Goal: Transaction & Acquisition: Purchase product/service

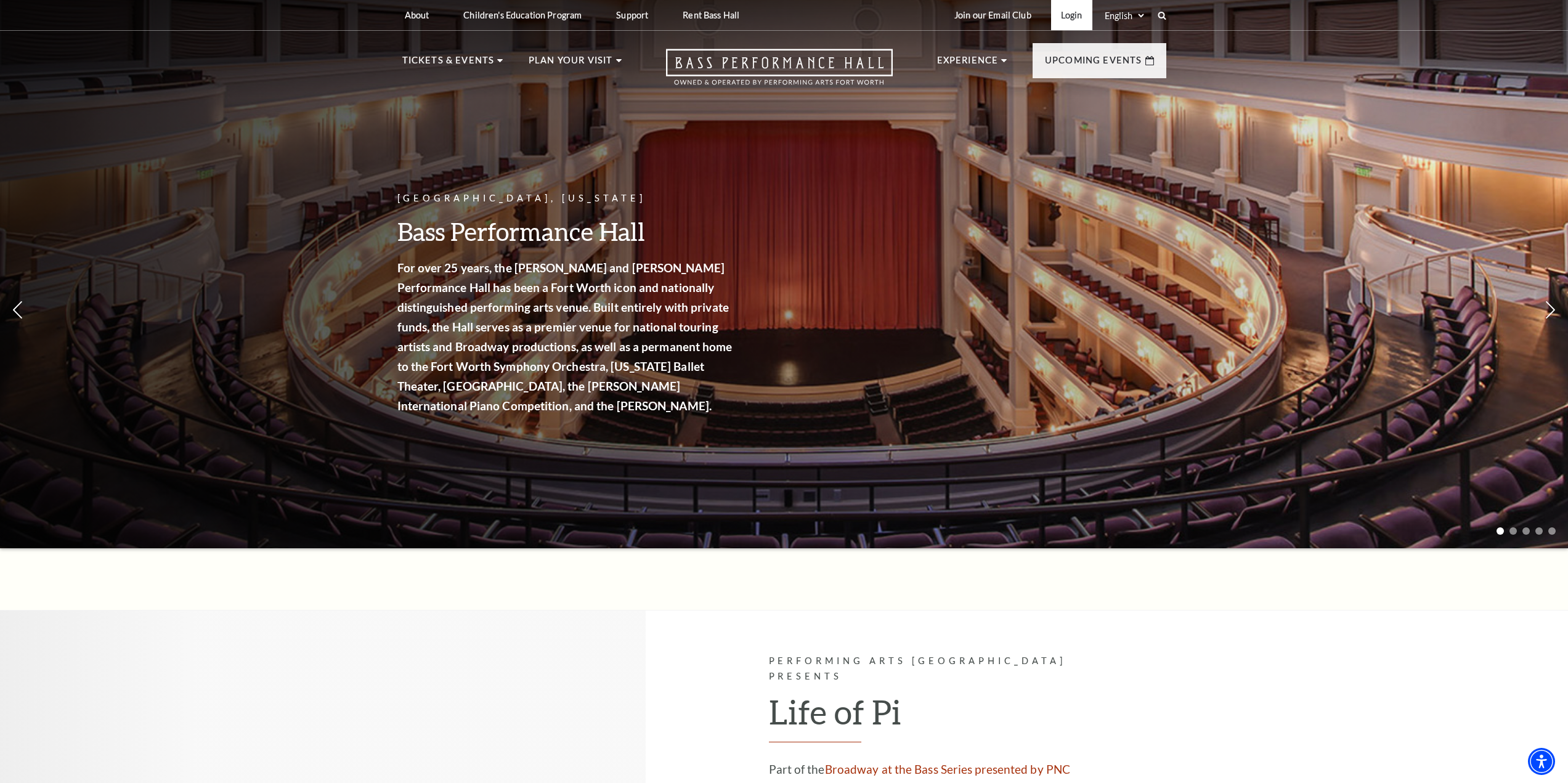
click at [1076, 18] on link "Login" at bounding box center [1072, 15] width 41 height 30
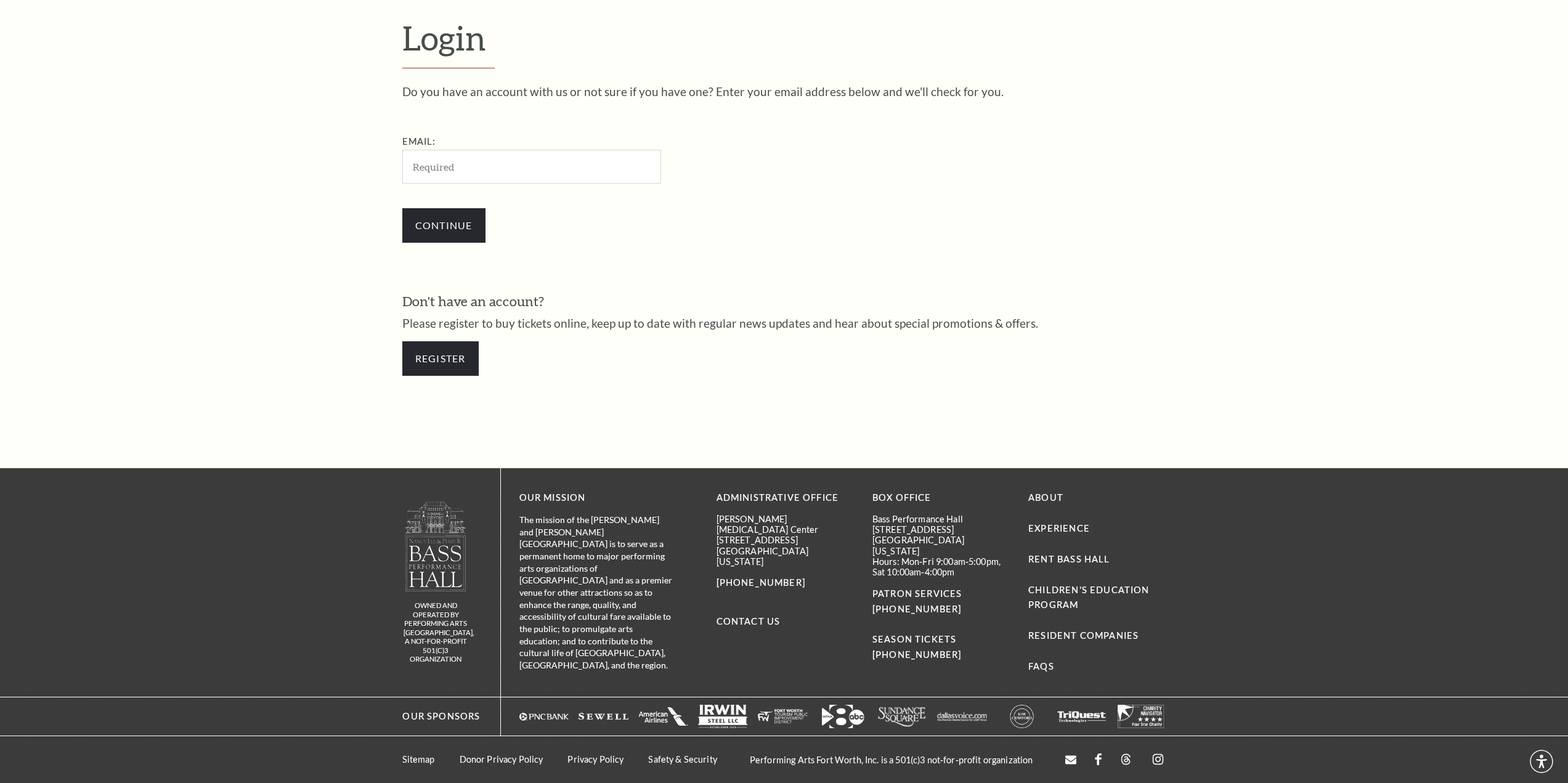
scroll to position [474, 0]
click at [497, 171] on input "Email:" at bounding box center [532, 166] width 259 height 34
type input "drshanekennedy@hotmail.com"
click at [443, 227] on input "Continue" at bounding box center [444, 224] width 83 height 34
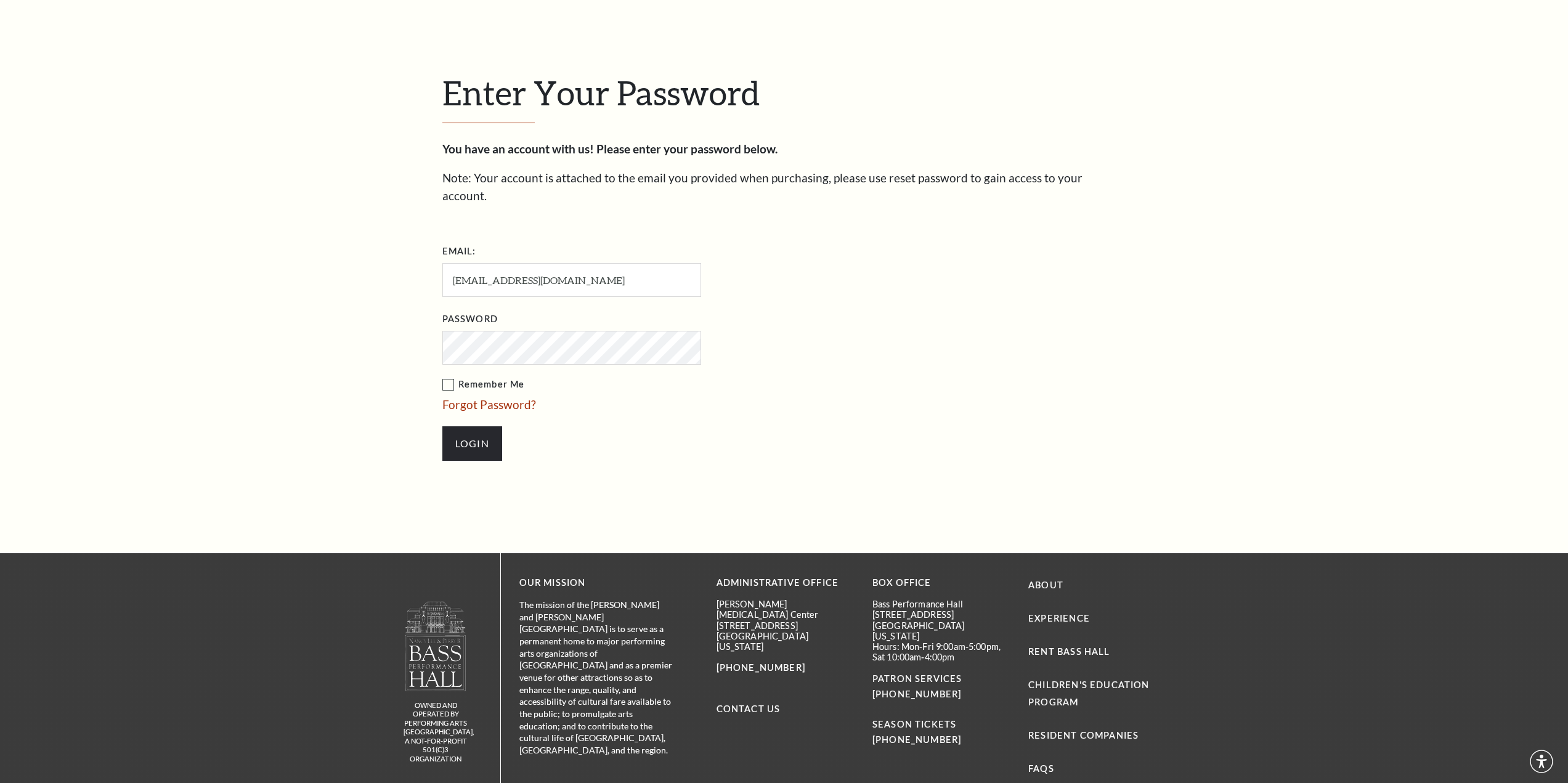
scroll to position [503, 0]
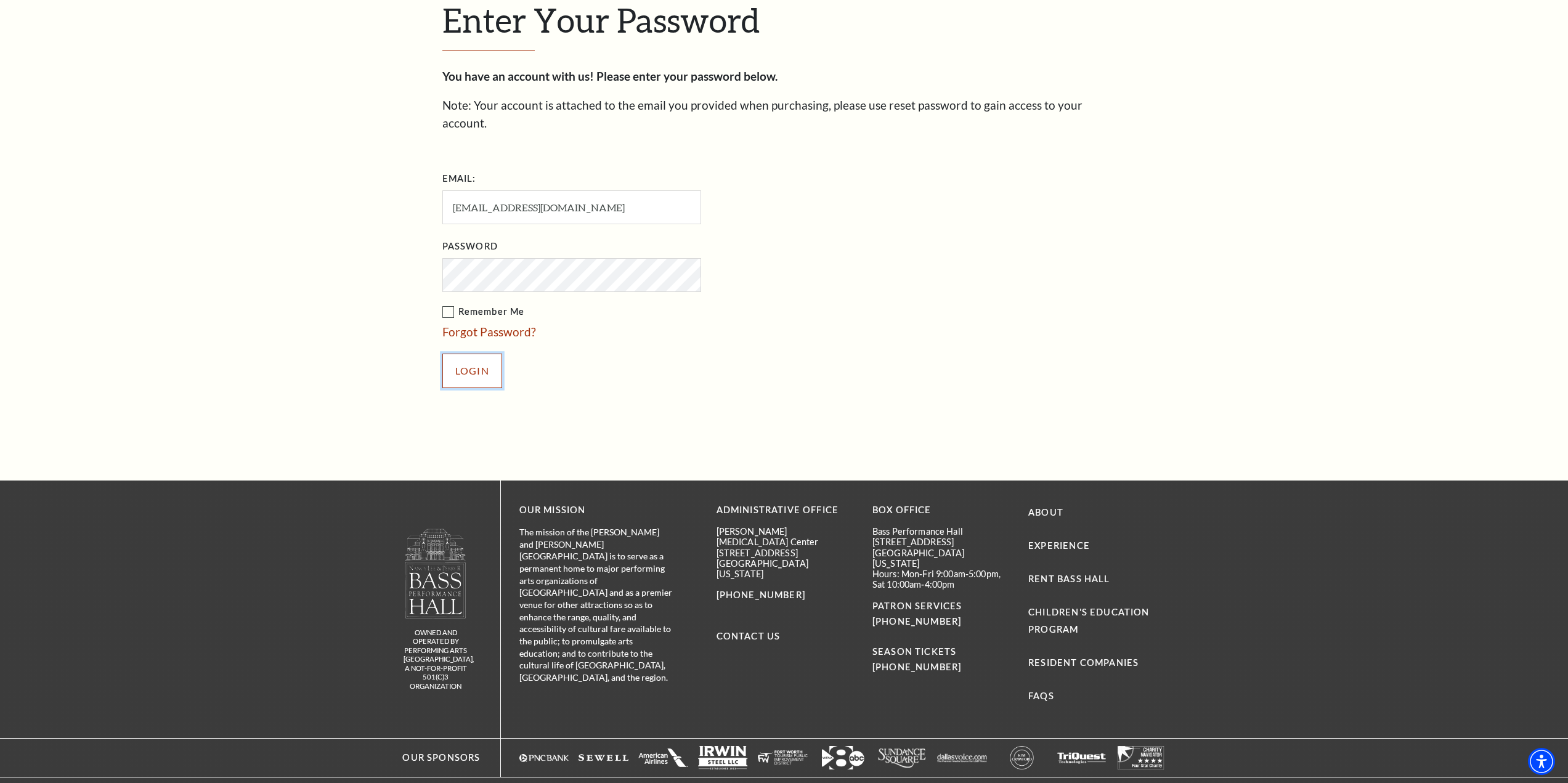
click at [472, 353] on input "Login" at bounding box center [472, 370] width 60 height 34
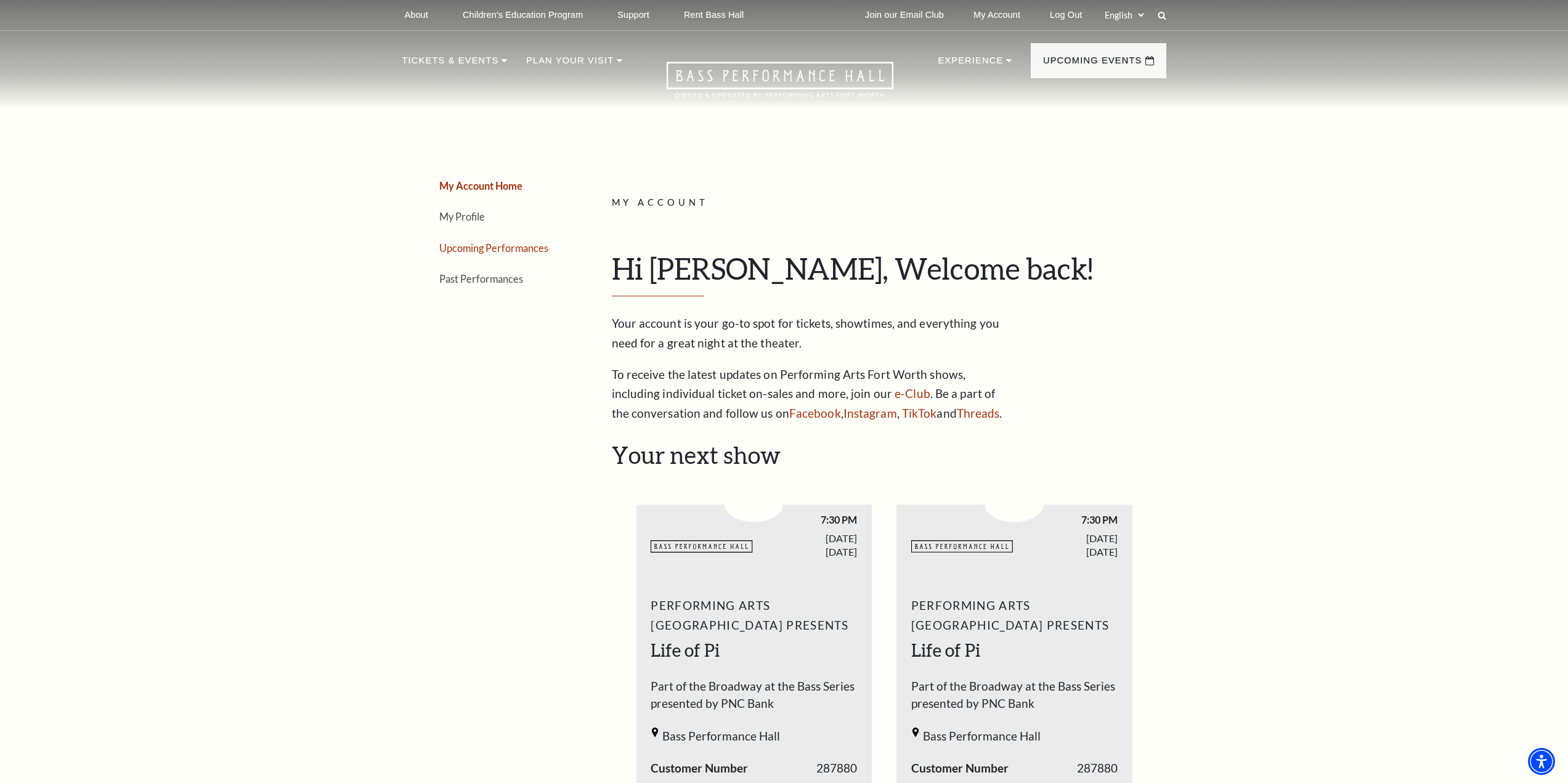
click at [461, 250] on link "Upcoming Performances" at bounding box center [494, 248] width 109 height 12
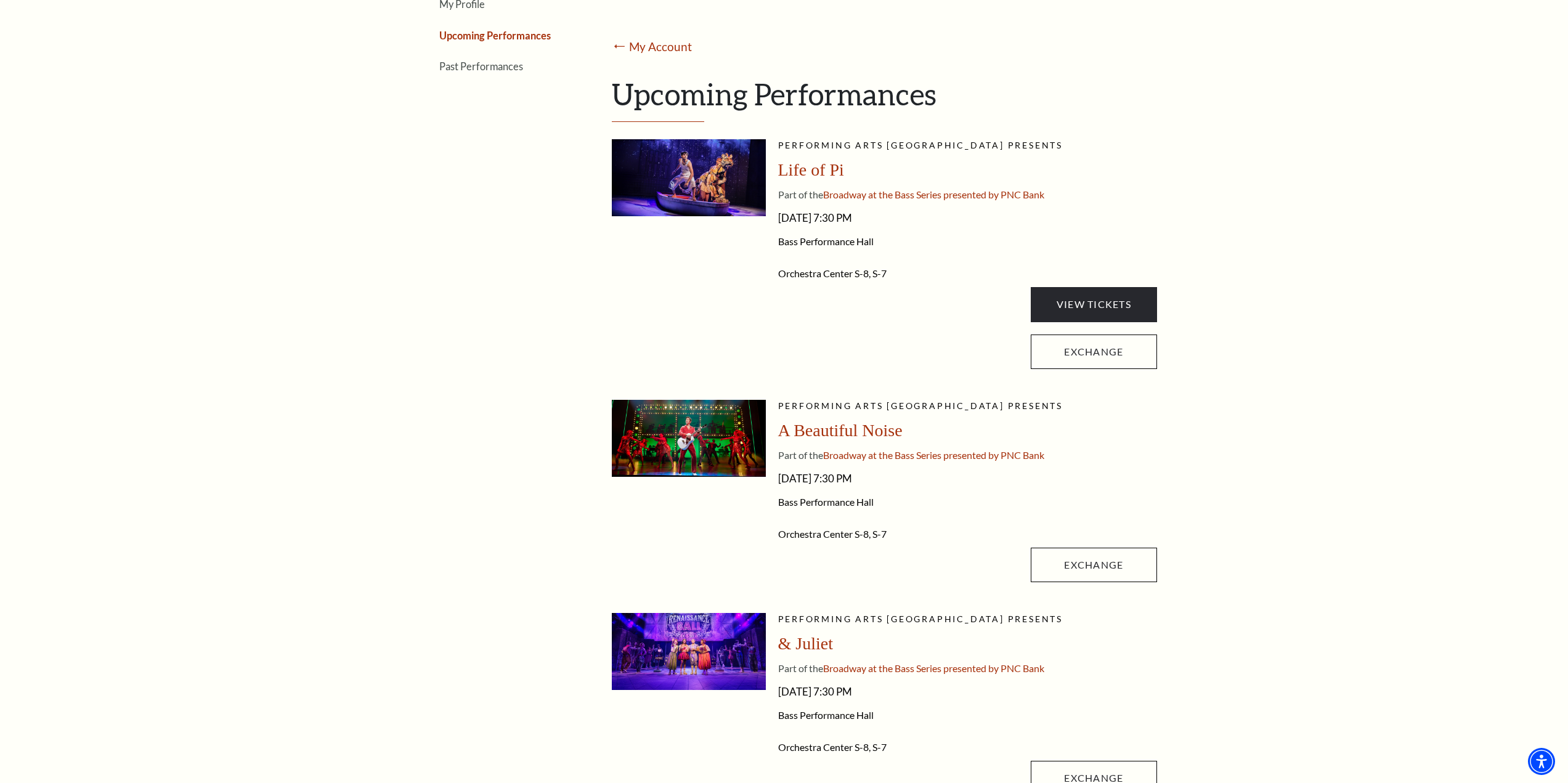
scroll to position [247, 0]
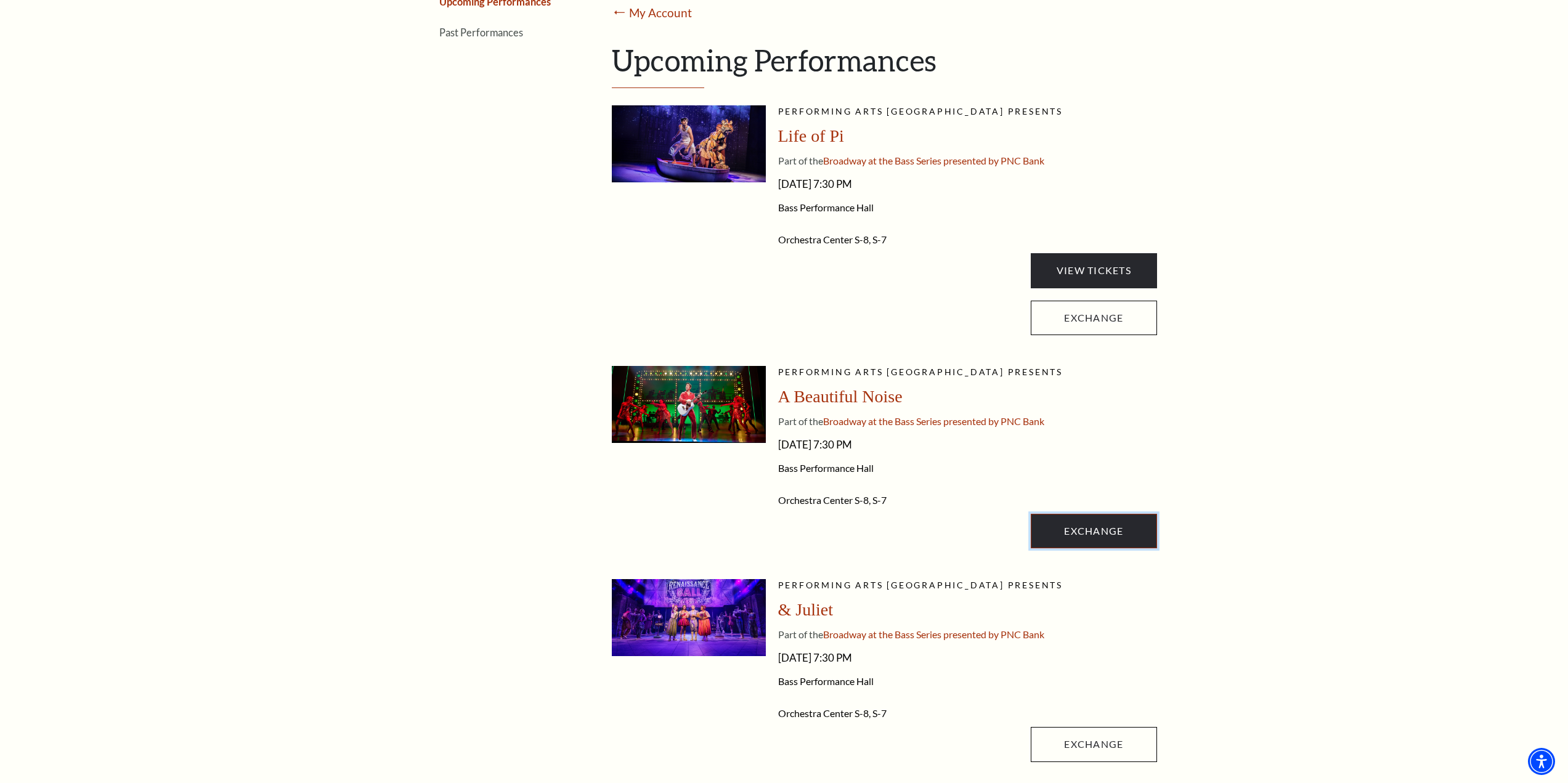
click at [1085, 532] on link "Exchange" at bounding box center [1094, 530] width 126 height 34
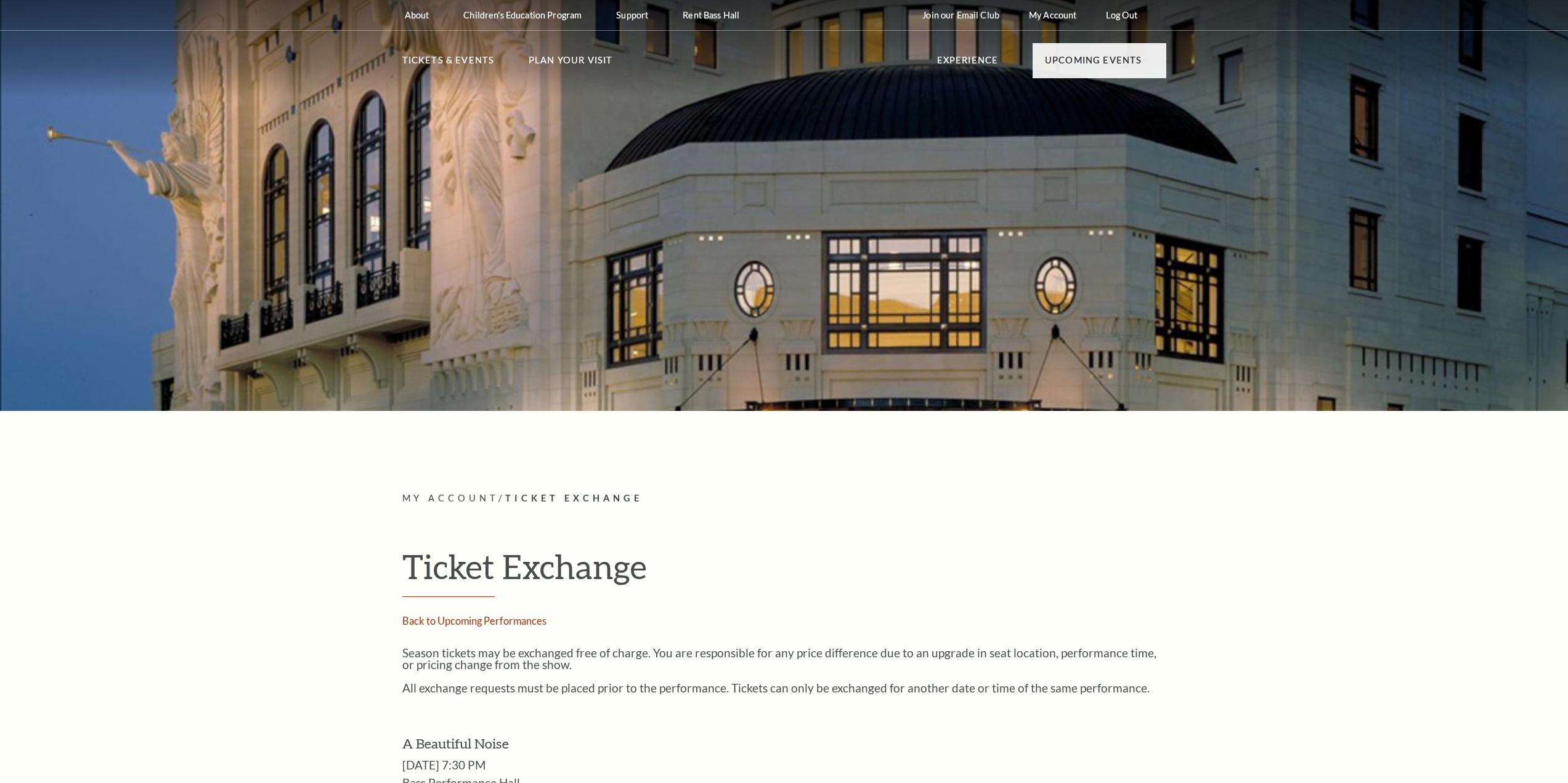
radio input "true"
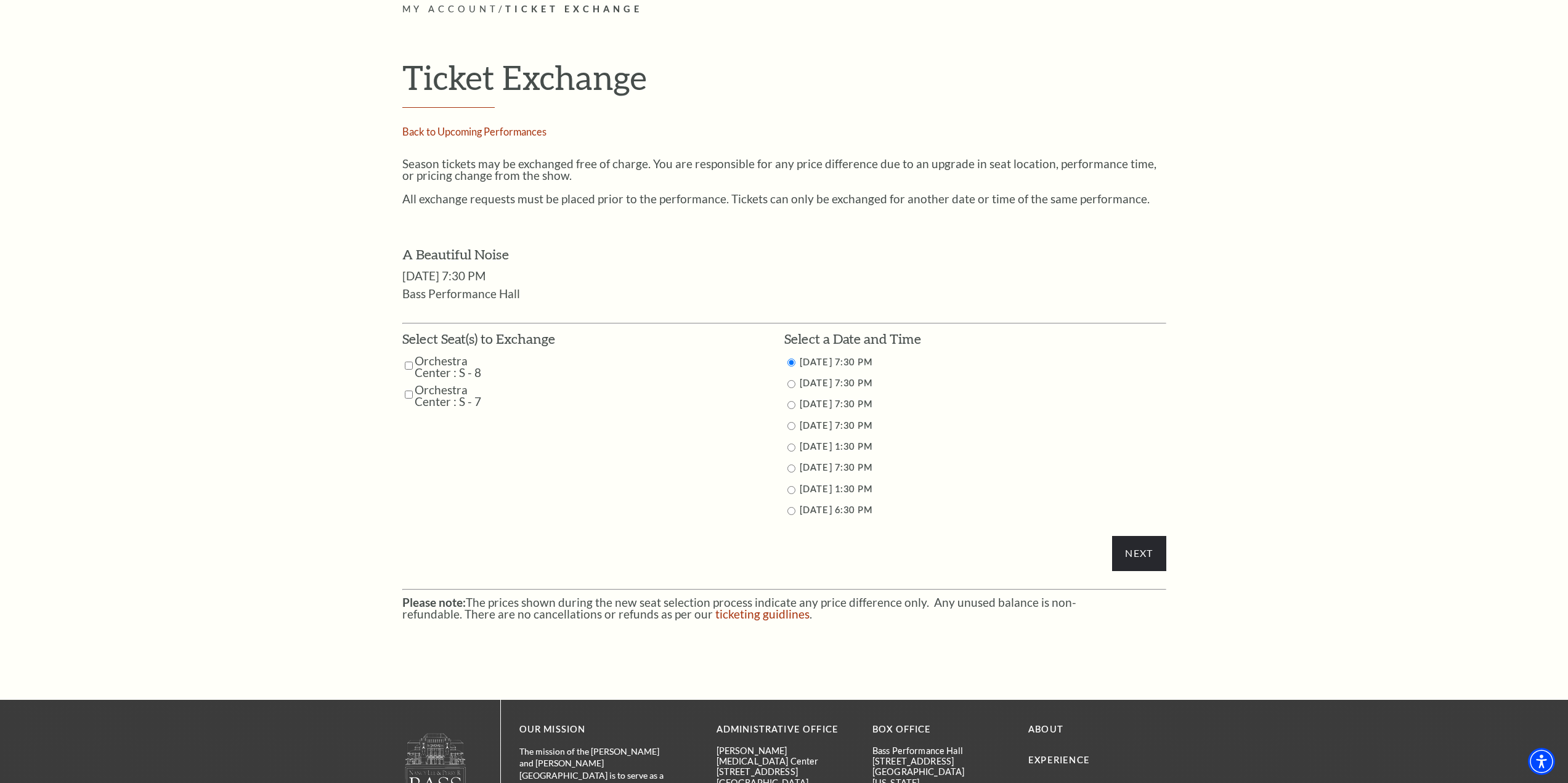
scroll to position [493, 0]
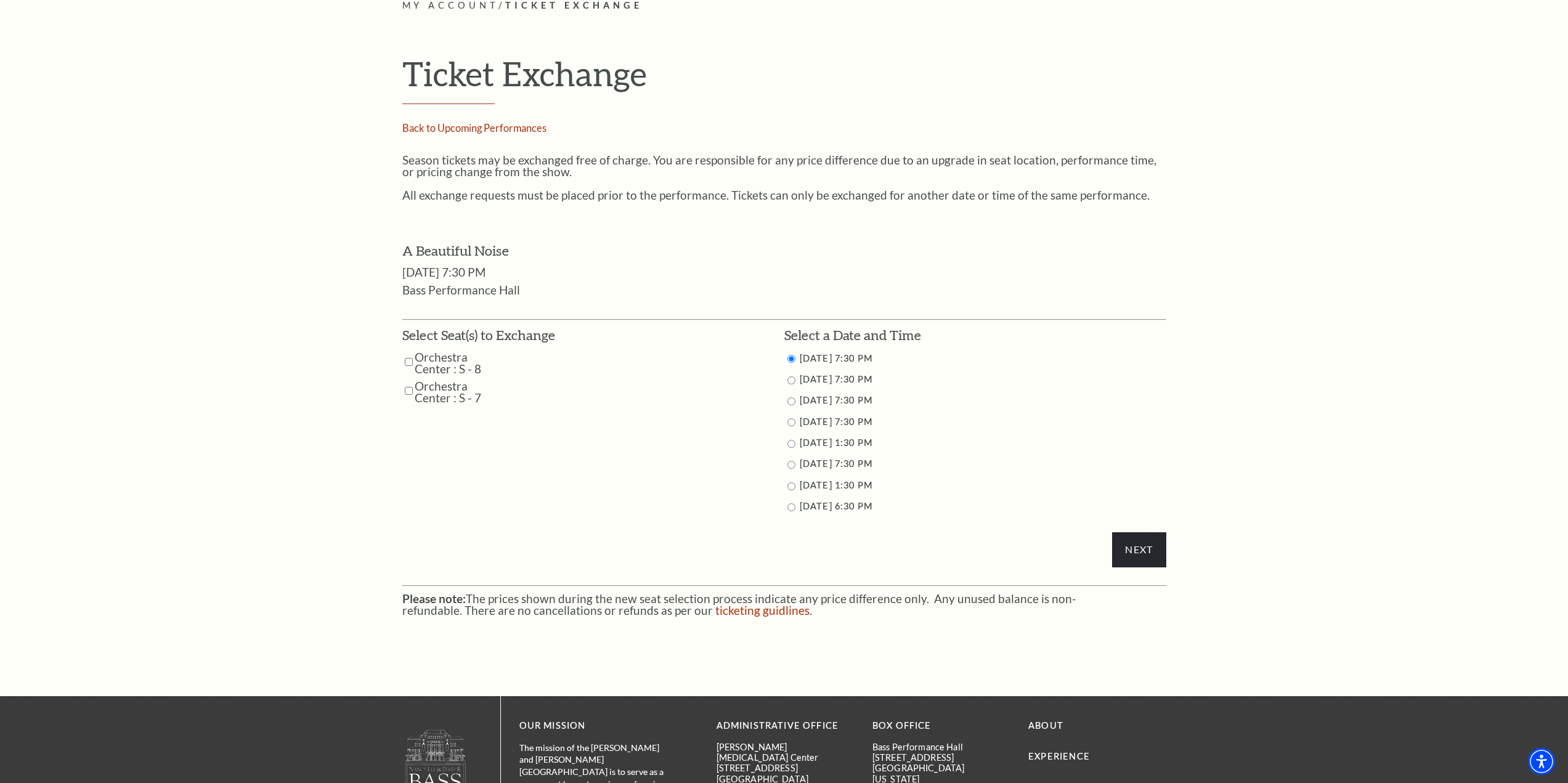
click at [409, 360] on input "Orchestra Center : S - 8" at bounding box center [409, 362] width 8 height 21
checkbox input "true"
click at [408, 393] on input "Orchestra Center : S - 7" at bounding box center [409, 390] width 8 height 21
checkbox input "true"
click at [1129, 552] on input "Next" at bounding box center [1139, 549] width 54 height 34
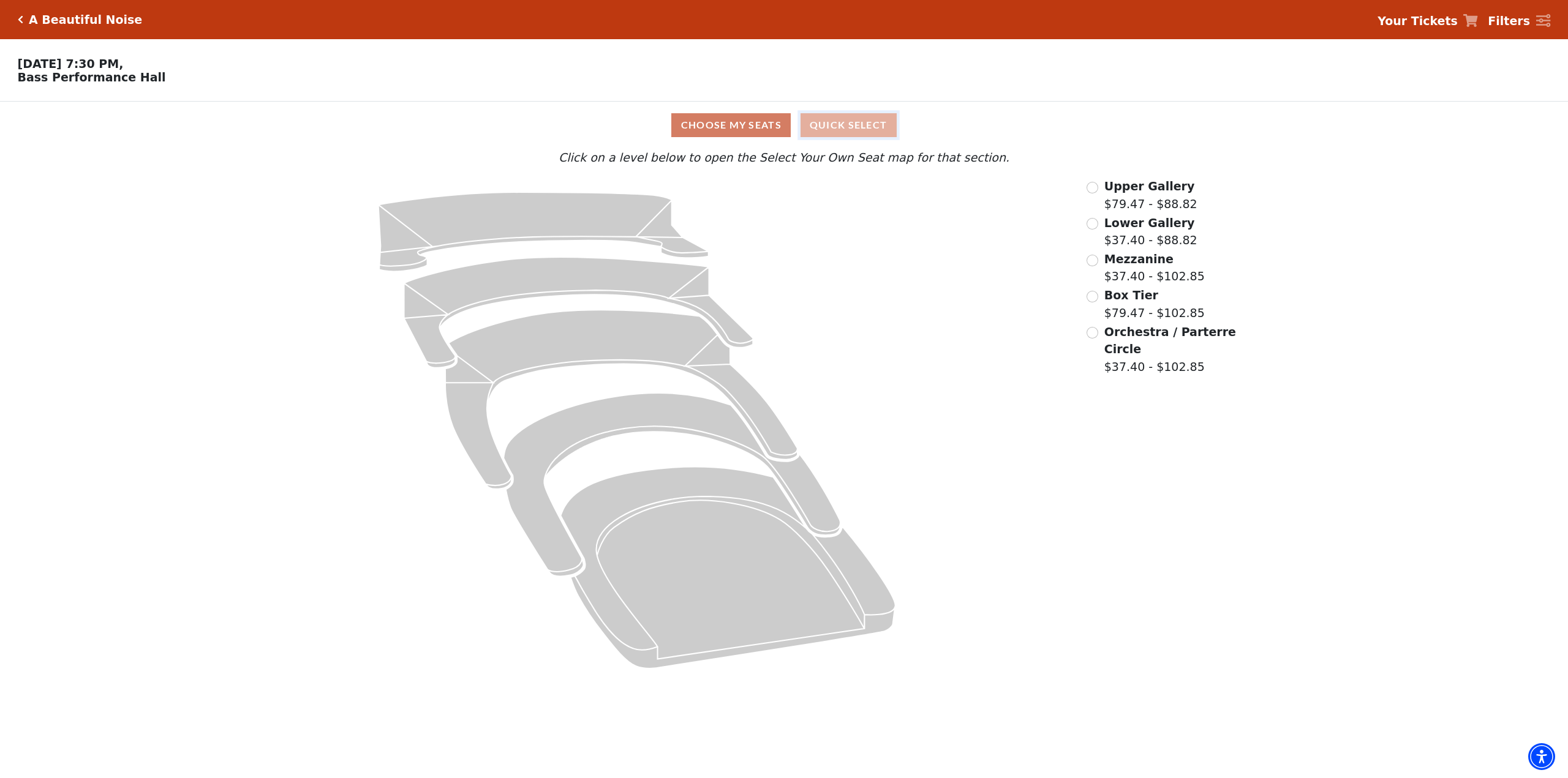
click at [840, 131] on button "Quick Select" at bounding box center [849, 125] width 96 height 24
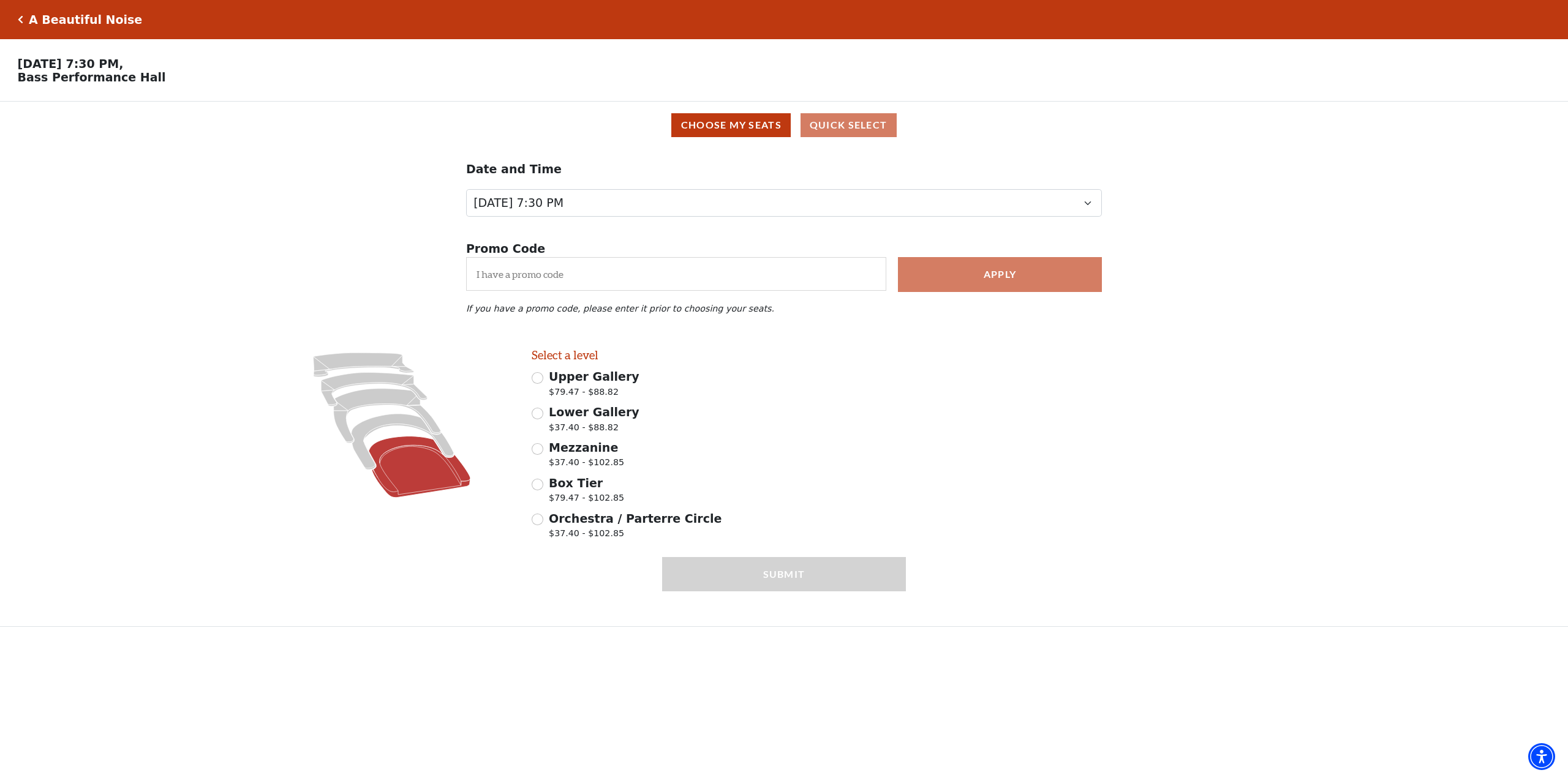
click at [408, 476] on icon at bounding box center [419, 467] width 101 height 61
radio input "true"
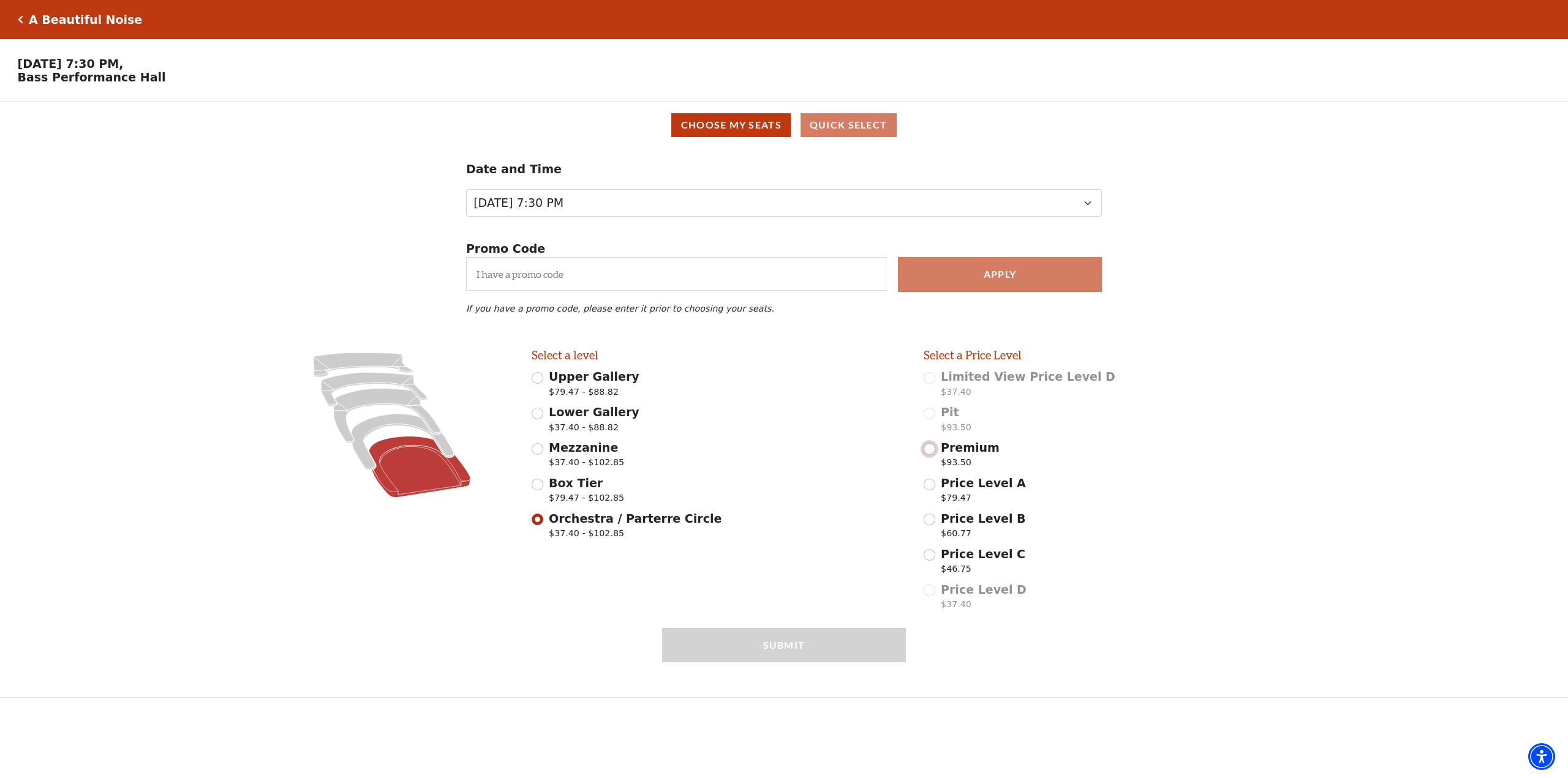
click at [929, 453] on input "Premium $93.50" at bounding box center [929, 449] width 12 height 12
radio input "true"
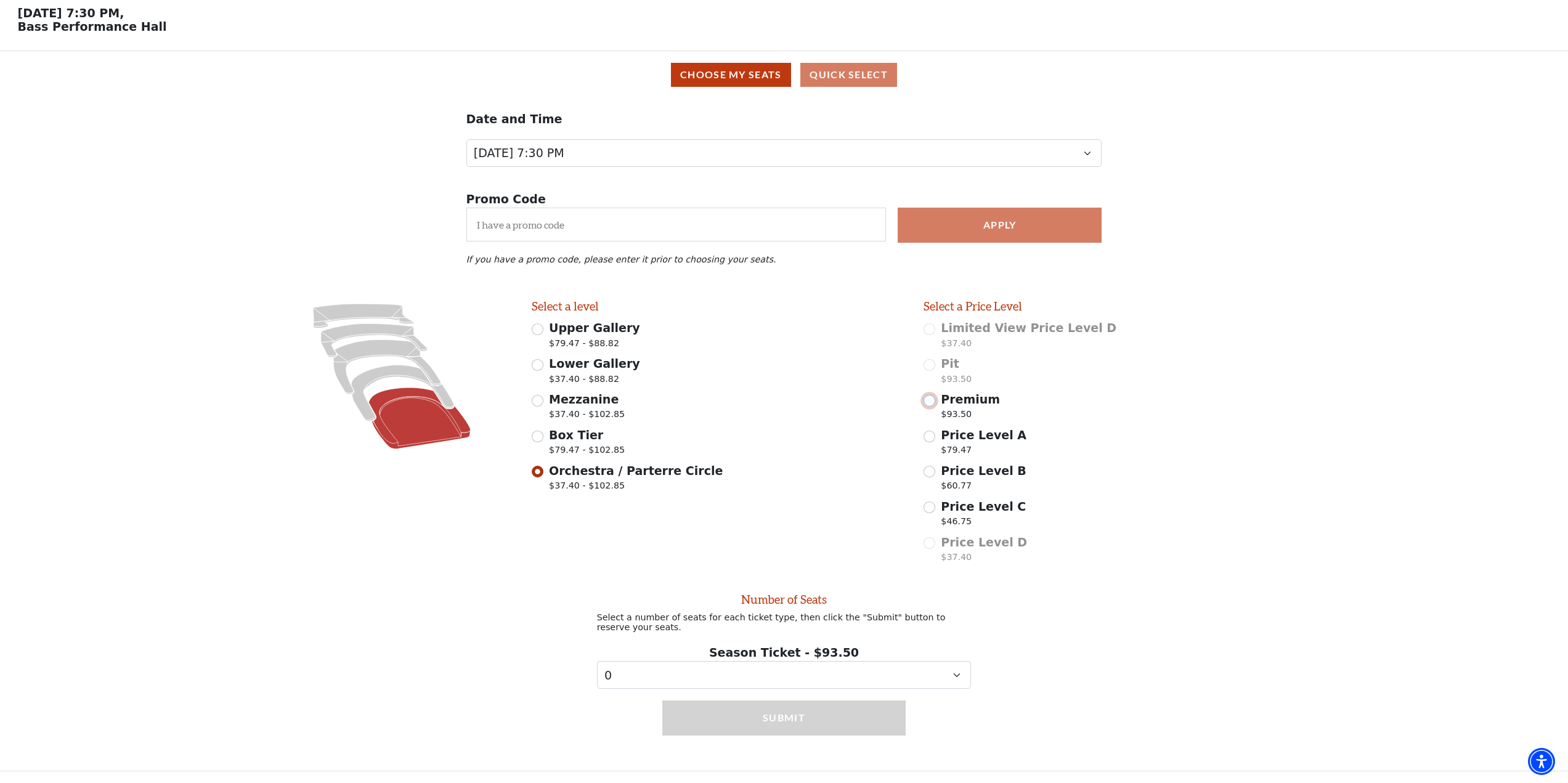
scroll to position [61, 0]
click at [903, 673] on select "0 1 2 3 4 5 6 7 8 9" at bounding box center [784, 674] width 375 height 28
select select "2"
click at [597, 661] on select "0 1 2 3 4 5 6 7 8 9" at bounding box center [784, 674] width 375 height 28
click at [799, 723] on button "Submit" at bounding box center [784, 717] width 244 height 34
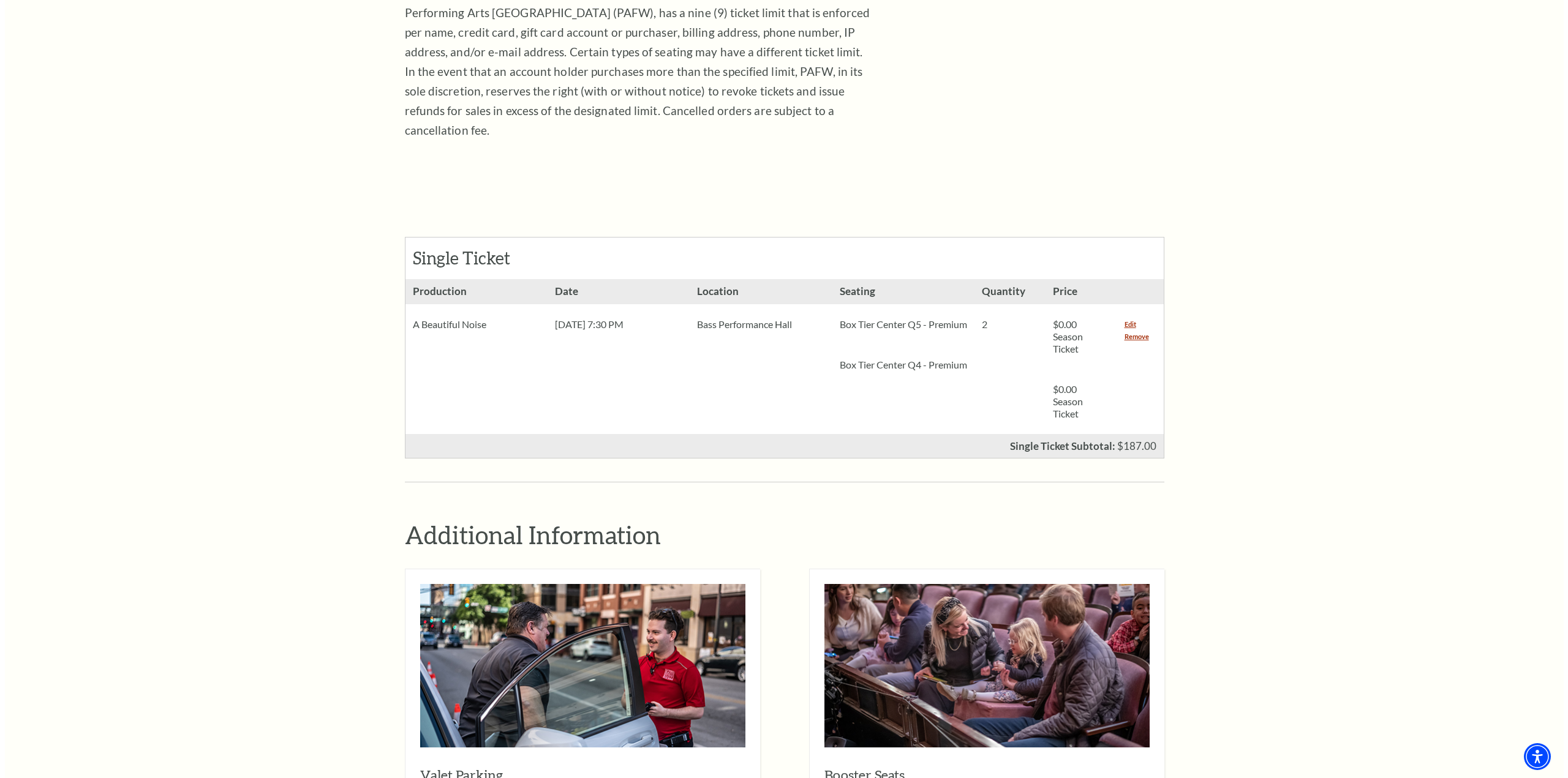
scroll to position [306, 0]
click at [1128, 331] on link "Remove" at bounding box center [1132, 337] width 24 height 12
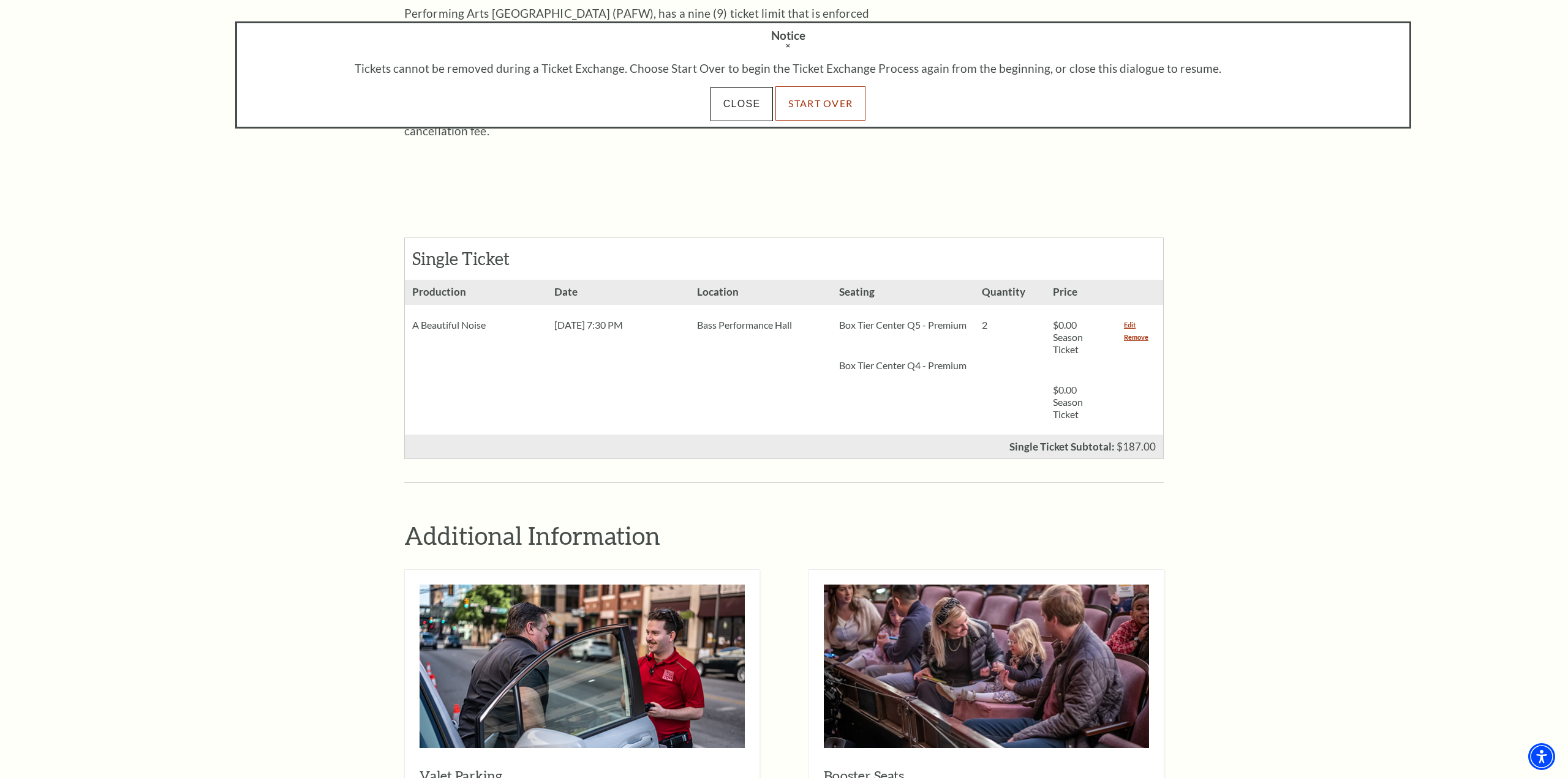
click at [829, 108] on link "Start Over" at bounding box center [821, 103] width 90 height 34
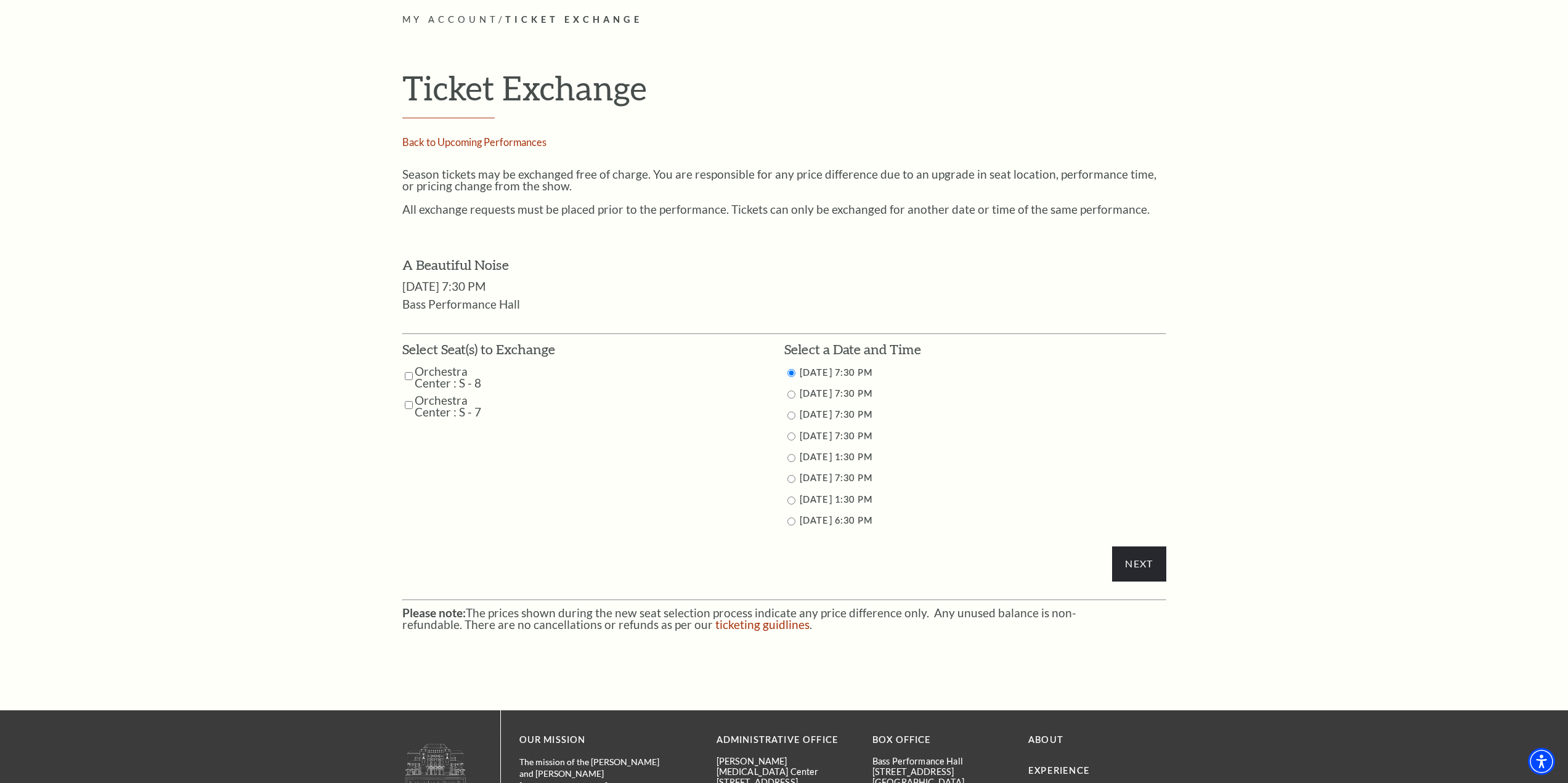
scroll to position [493, 0]
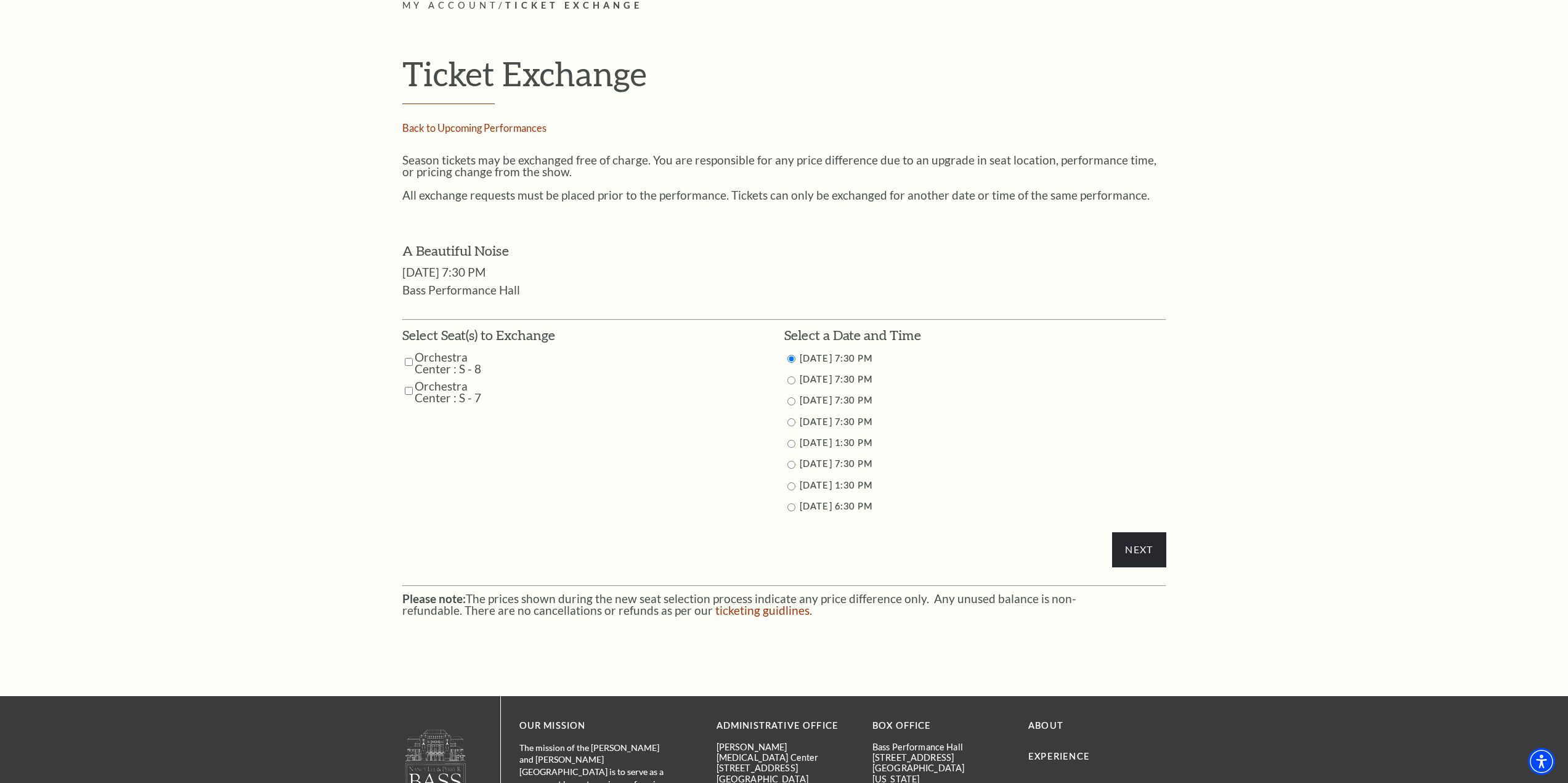
click at [407, 359] on input "Orchestra Center : S - 8" at bounding box center [409, 362] width 8 height 21
checkbox input "true"
click at [409, 390] on input "Orchestra Center : S - 7" at bounding box center [409, 390] width 8 height 21
checkbox input "true"
click at [1142, 545] on input "Next" at bounding box center [1139, 549] width 54 height 34
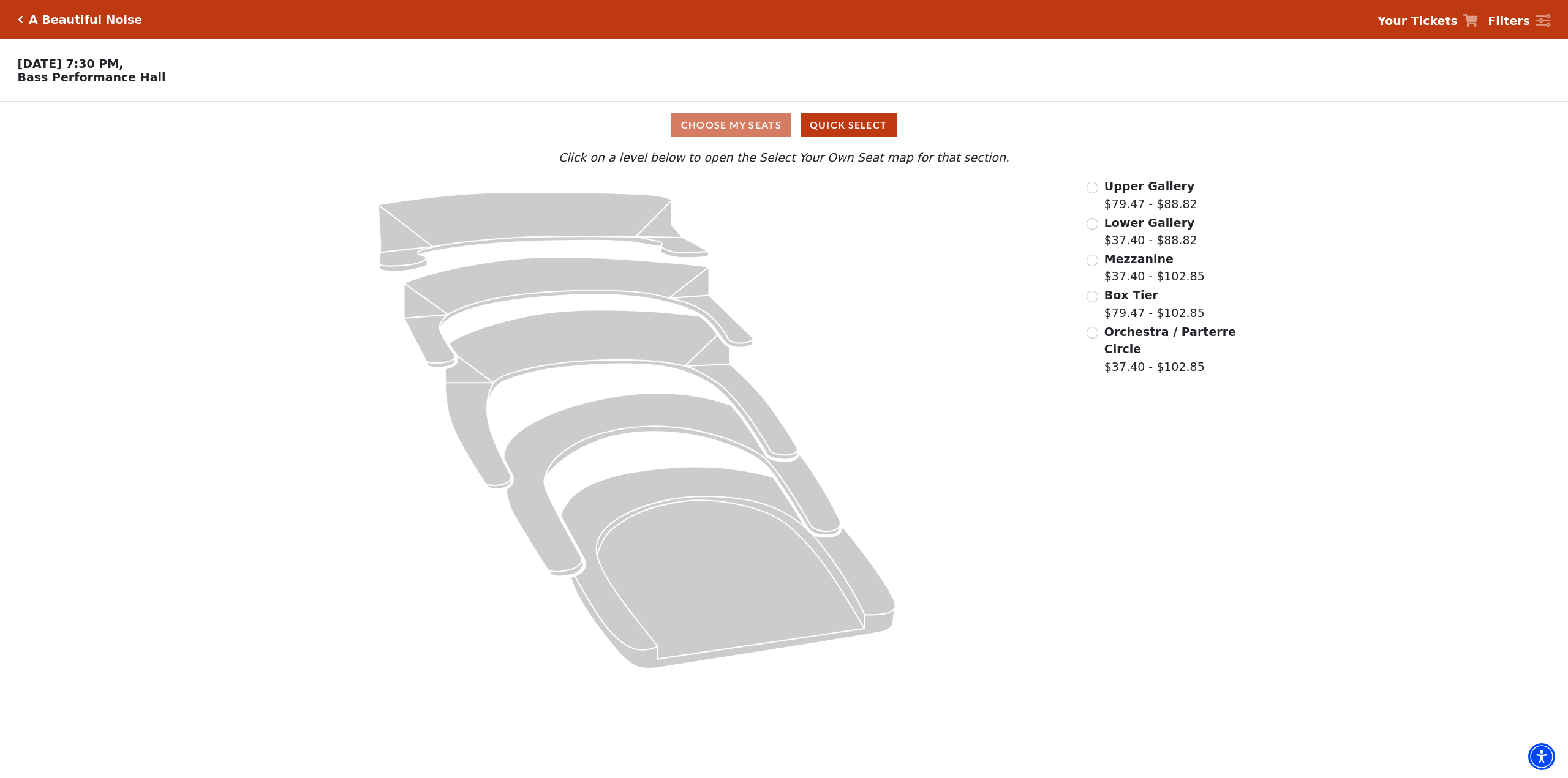
click at [722, 128] on div "Choose My Seats Quick Select" at bounding box center [783, 125] width 1176 height 24
click at [700, 126] on div "Choose My Seats Quick Select" at bounding box center [783, 125] width 1176 height 24
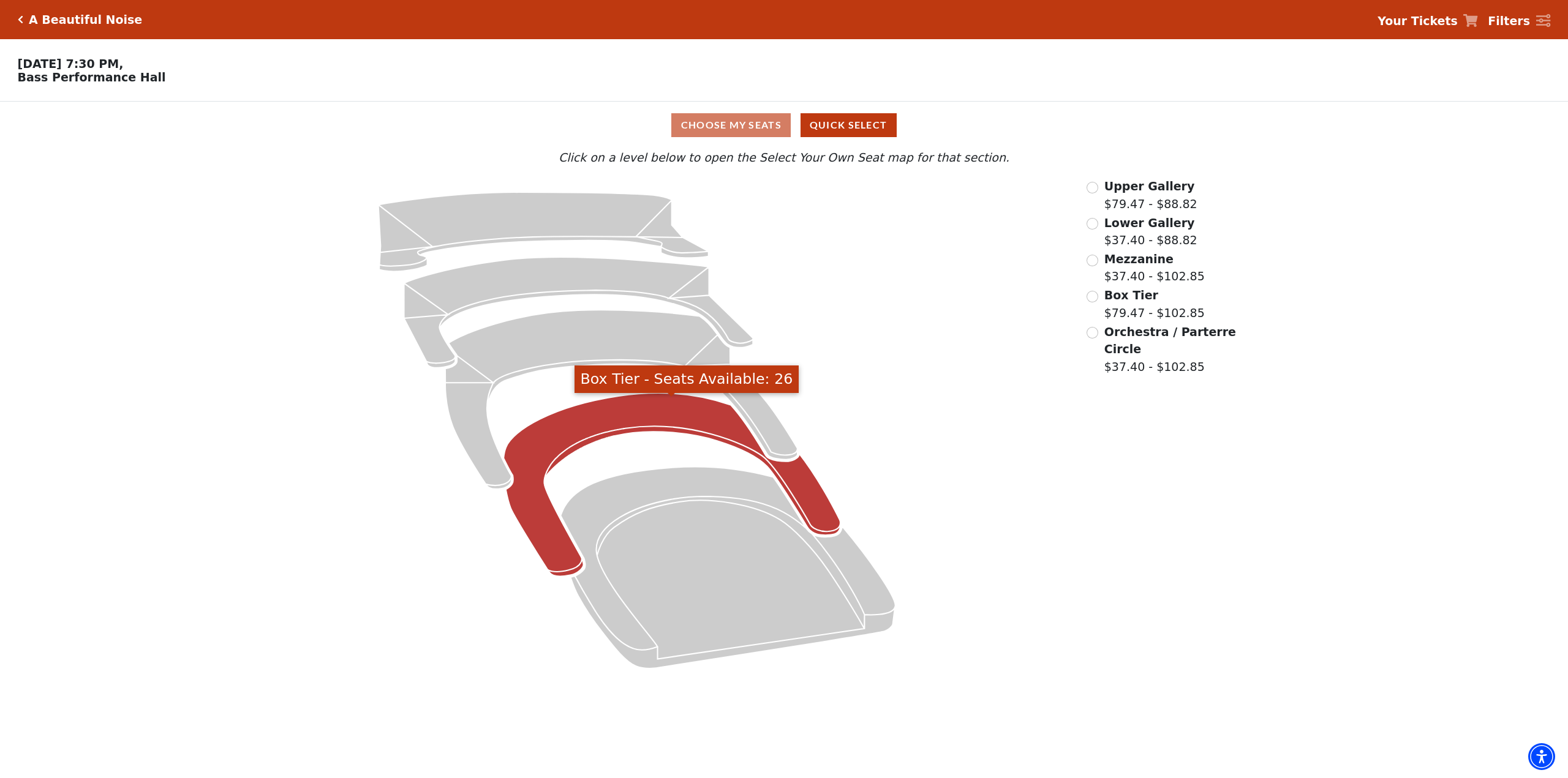
click at [665, 417] on icon "Box Tier - Seats Available: 26" at bounding box center [672, 485] width 337 height 184
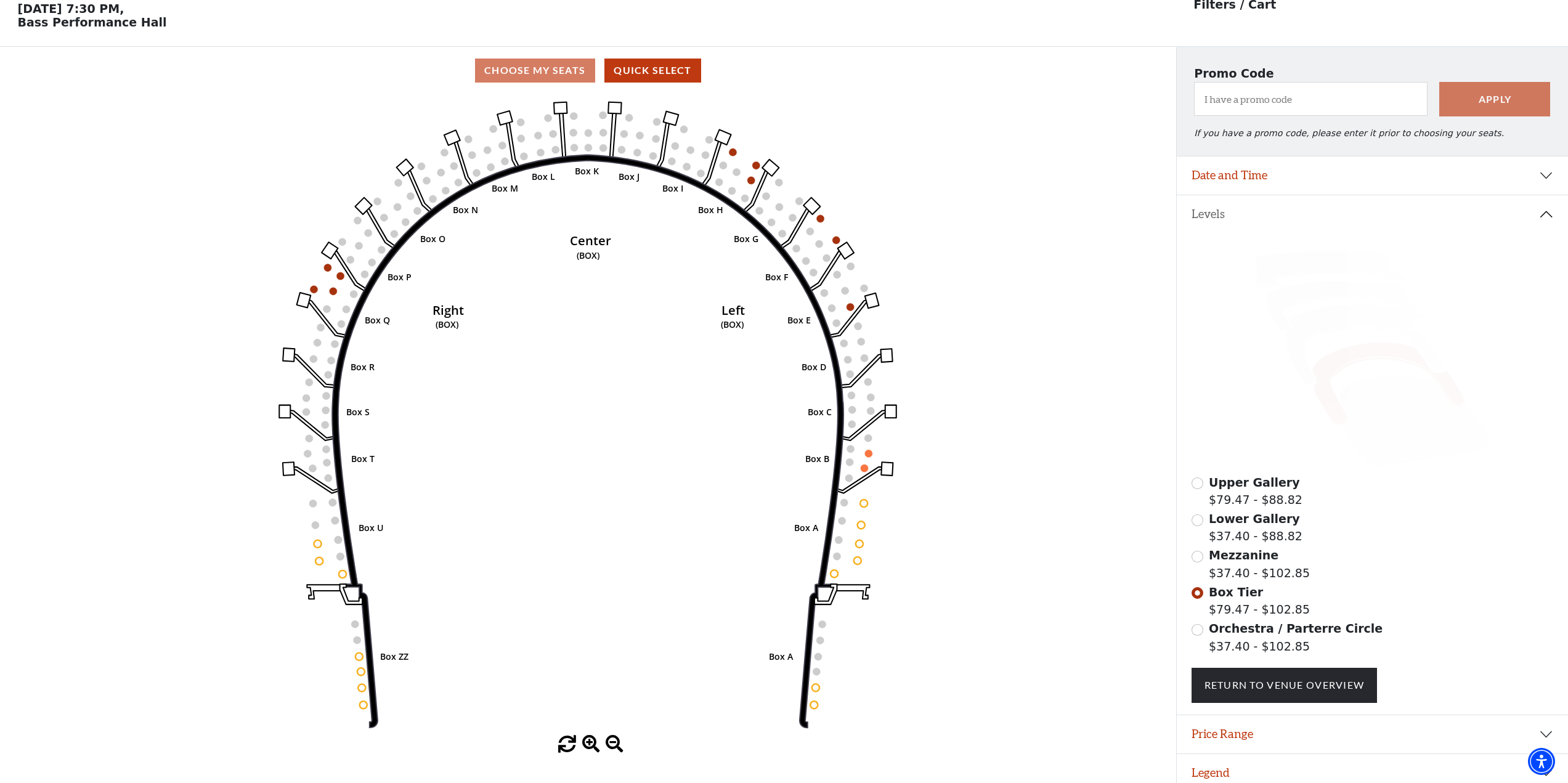
scroll to position [57, 0]
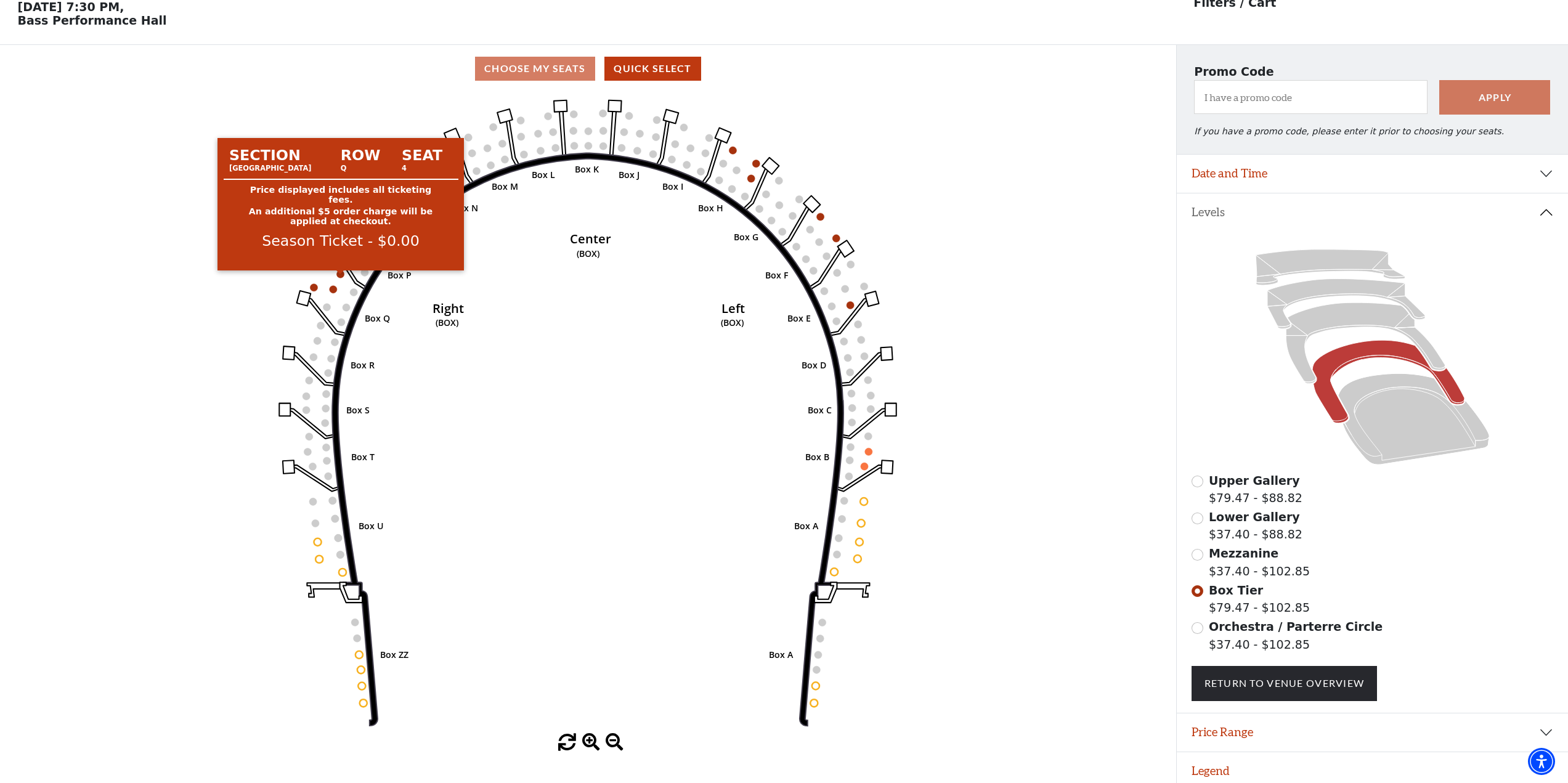
click at [338, 278] on circle at bounding box center [340, 274] width 7 height 7
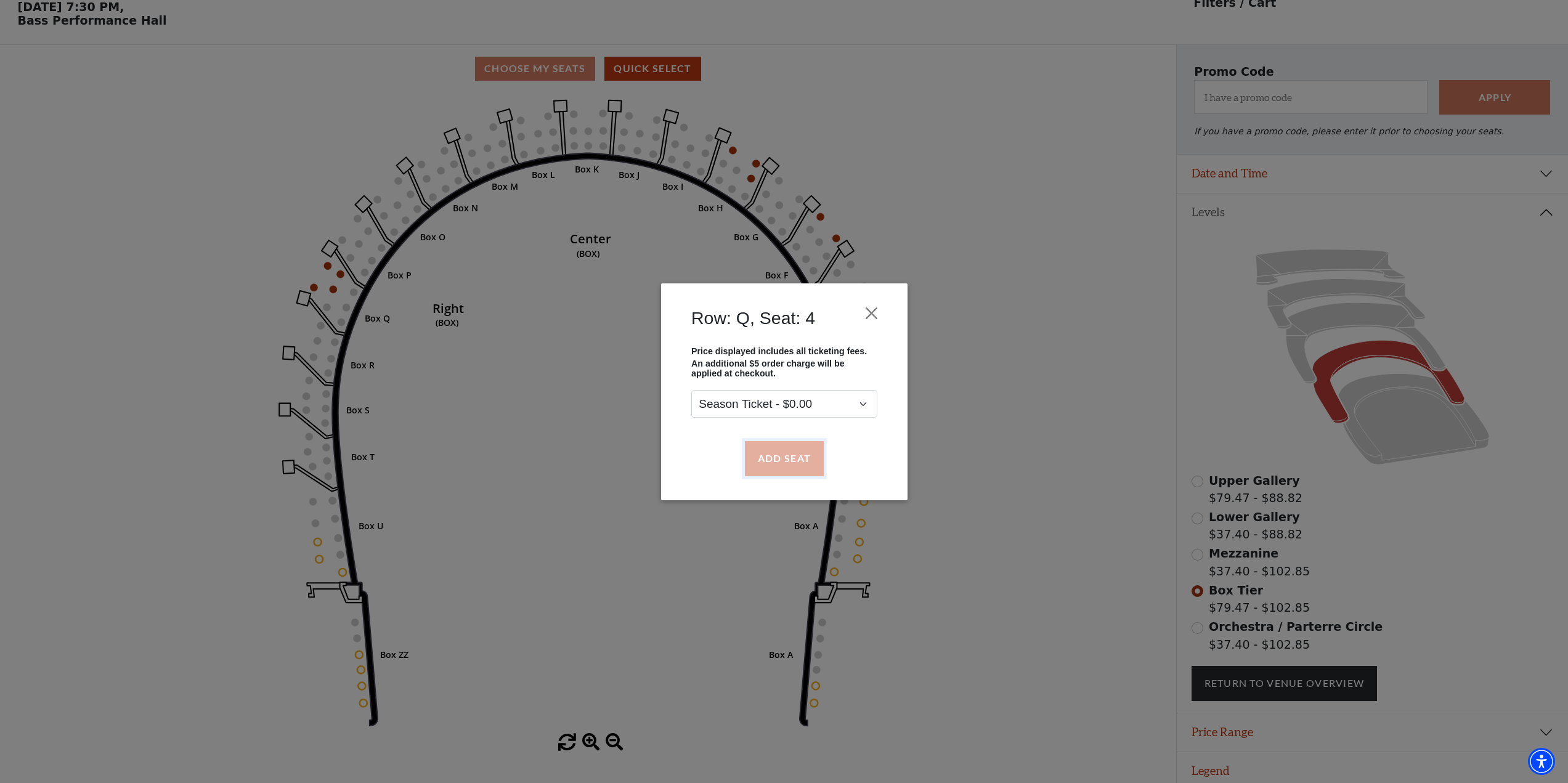
click at [782, 454] on button "Add Seat" at bounding box center [784, 458] width 79 height 34
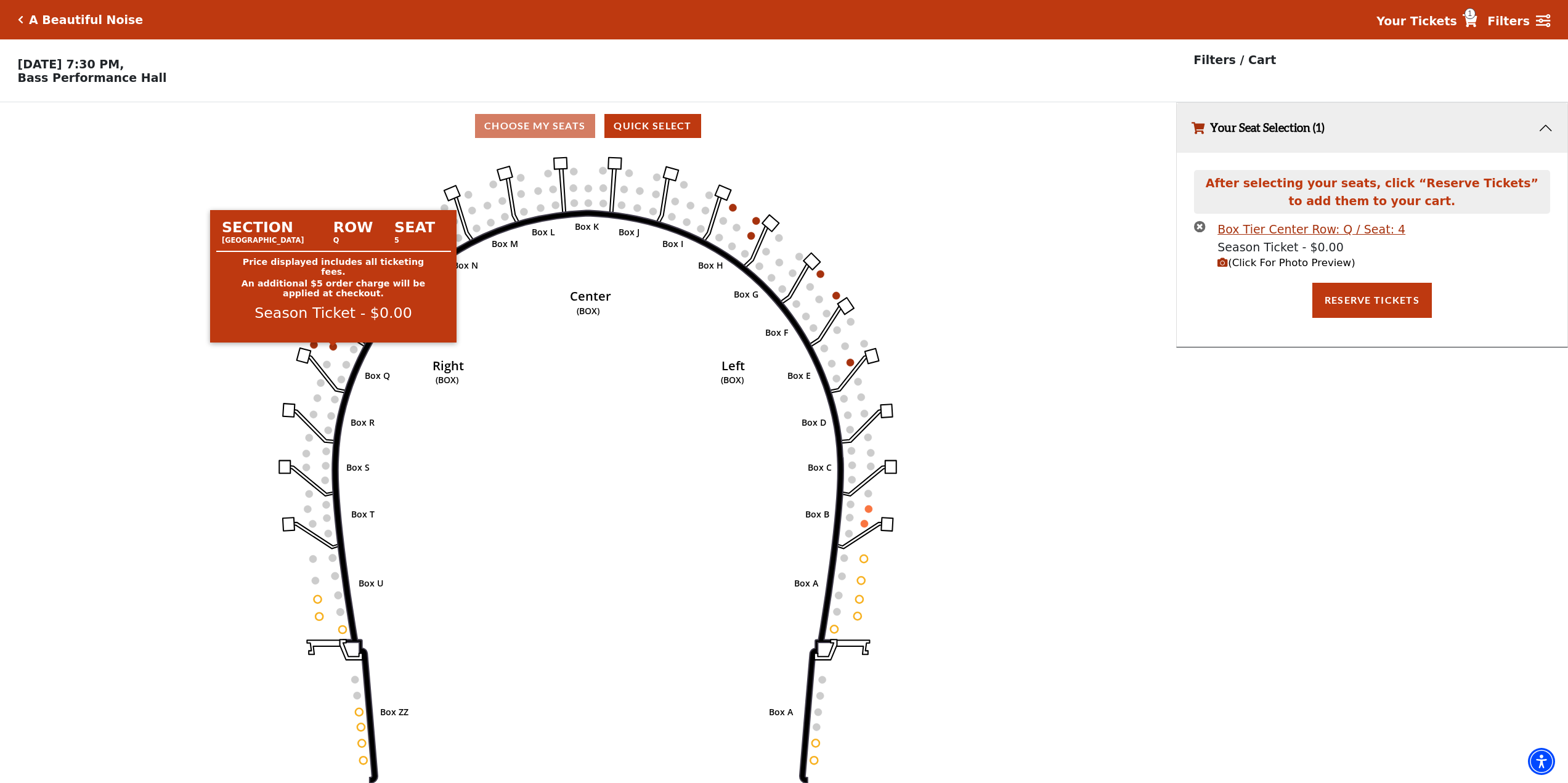
click at [333, 350] on circle at bounding box center [333, 346] width 7 height 7
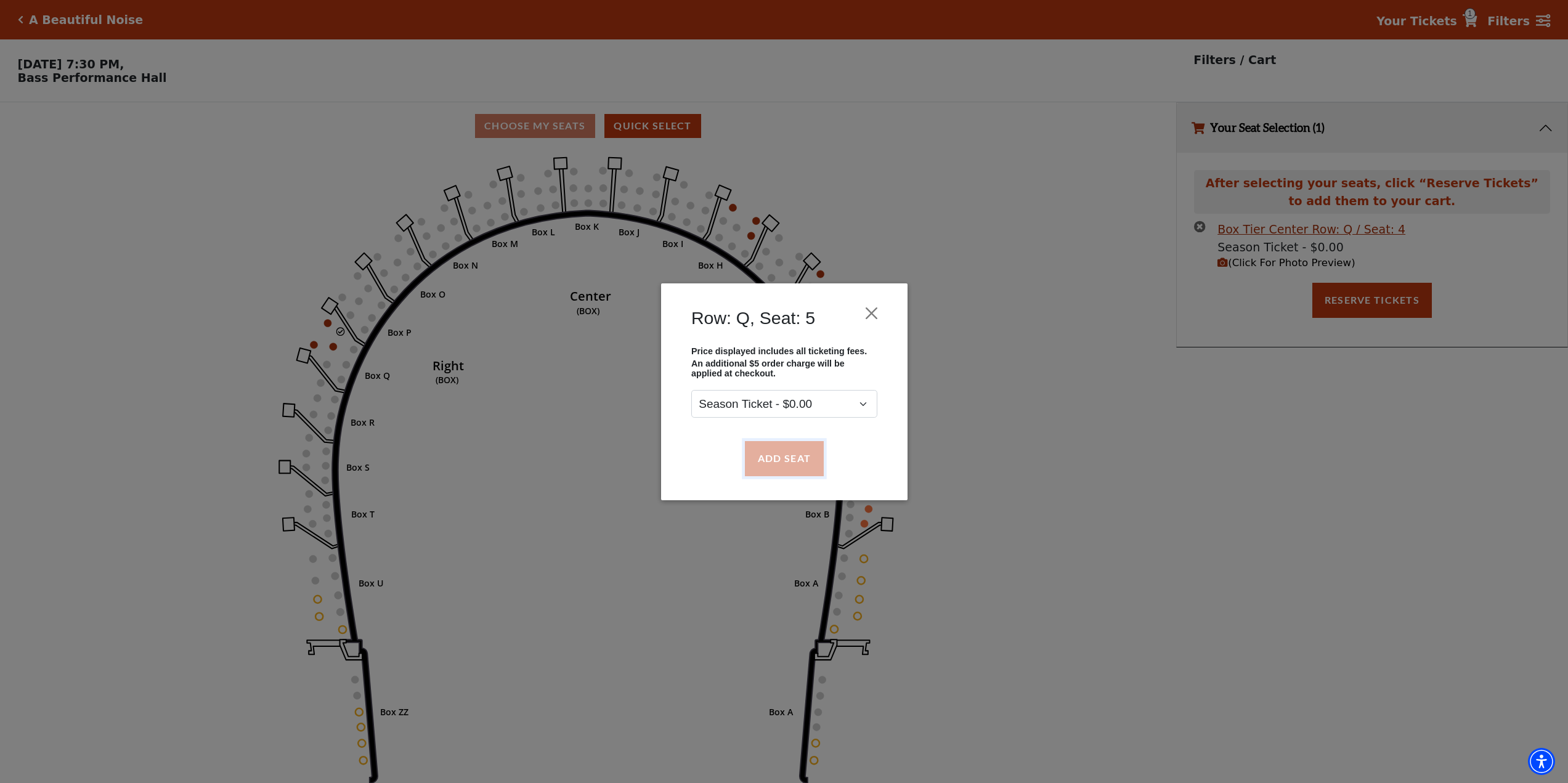
click at [804, 459] on button "Add Seat" at bounding box center [784, 458] width 79 height 34
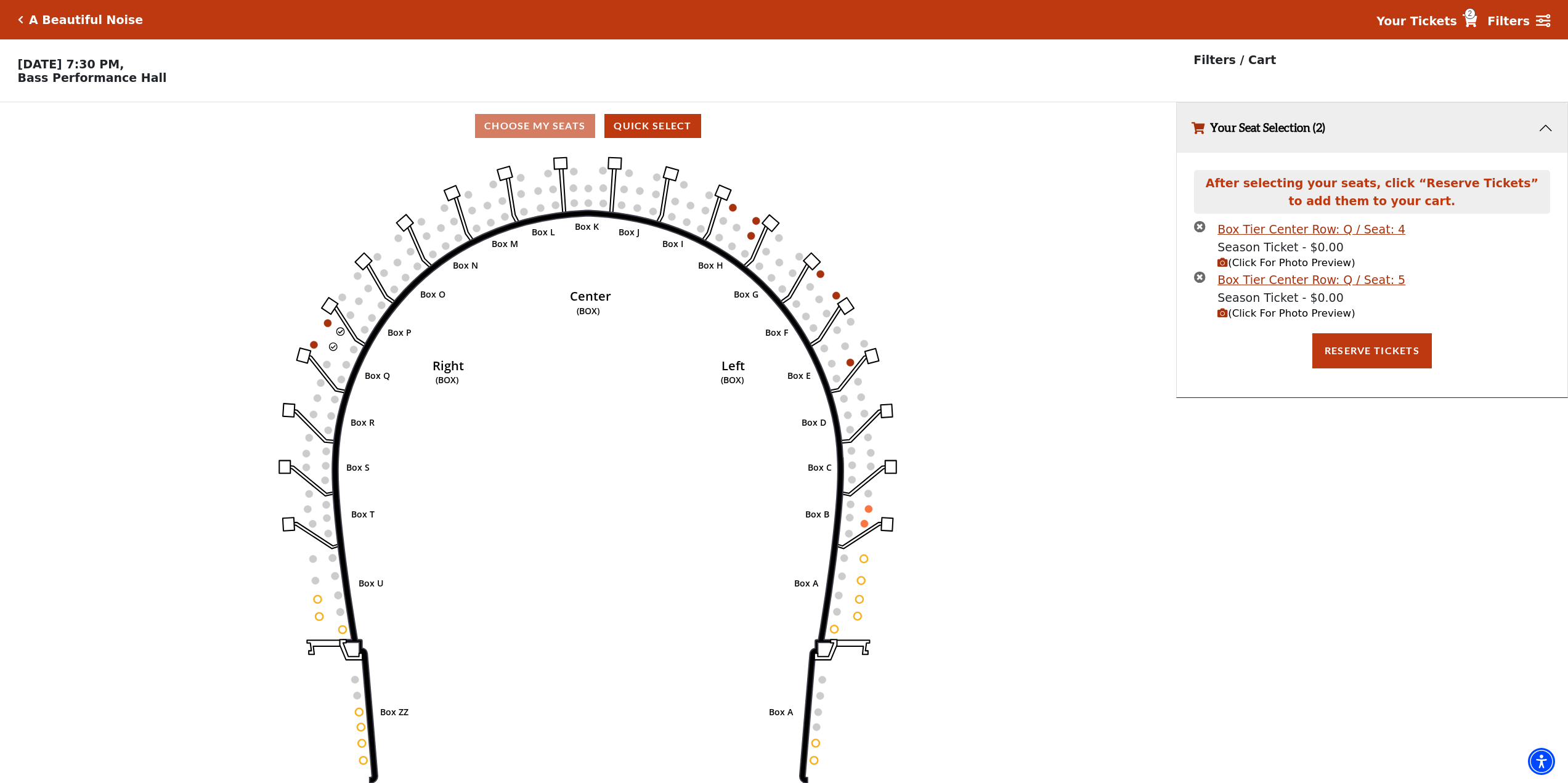
scroll to position [30, 0]
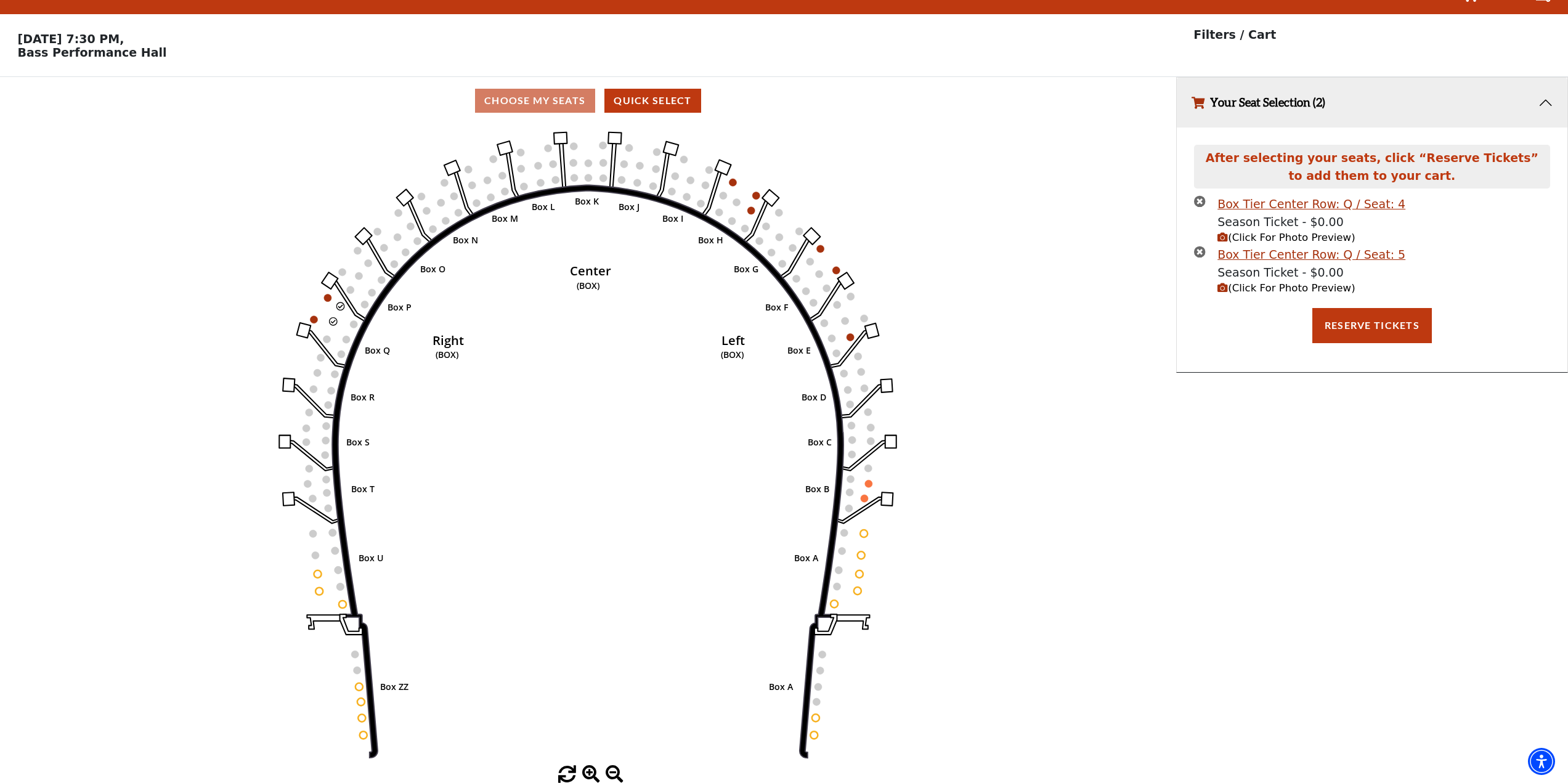
click at [1292, 238] on span "(Click For Photo Preview)" at bounding box center [1286, 238] width 138 height 12
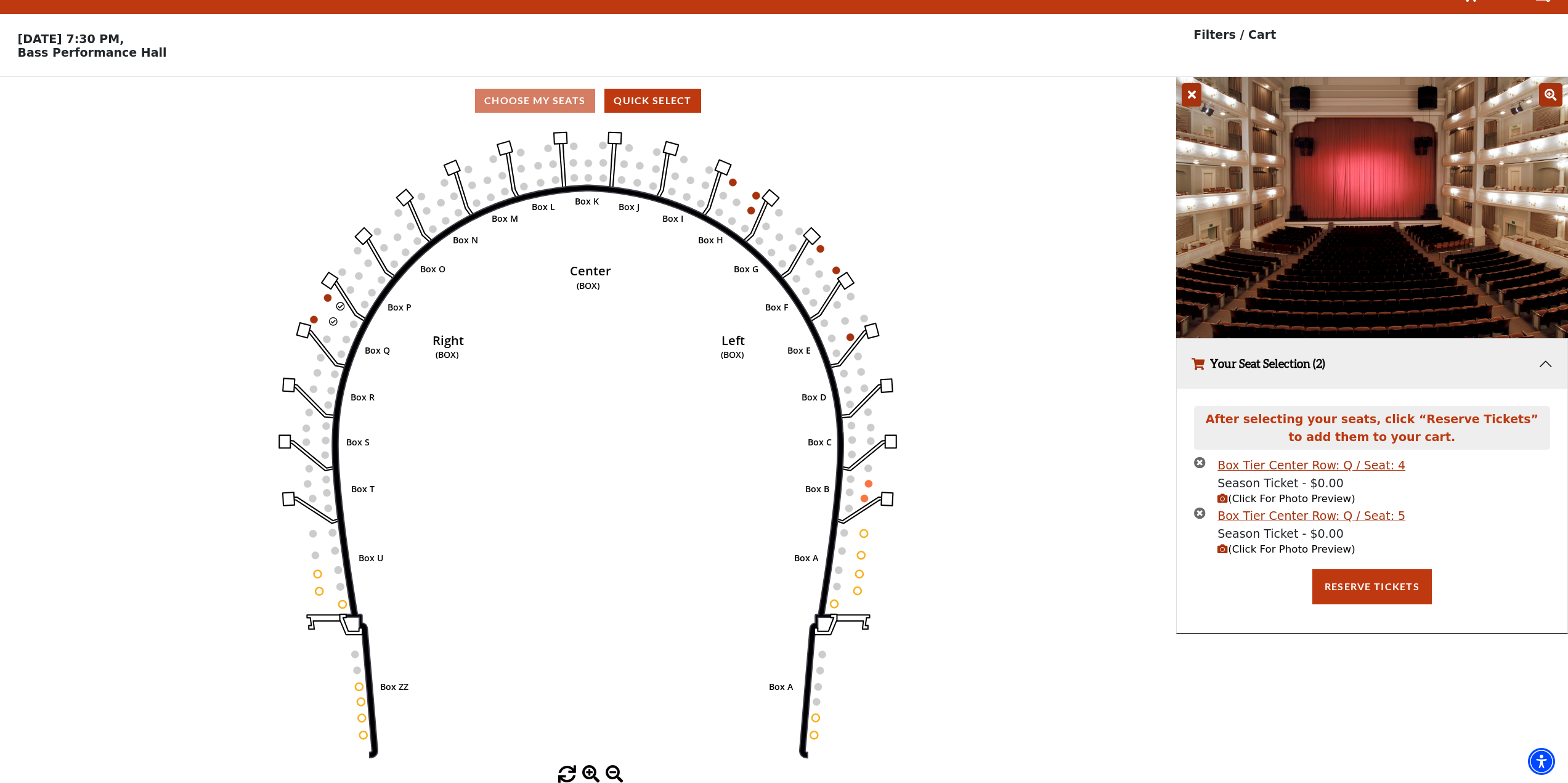
click at [1196, 93] on icon at bounding box center [1191, 95] width 20 height 23
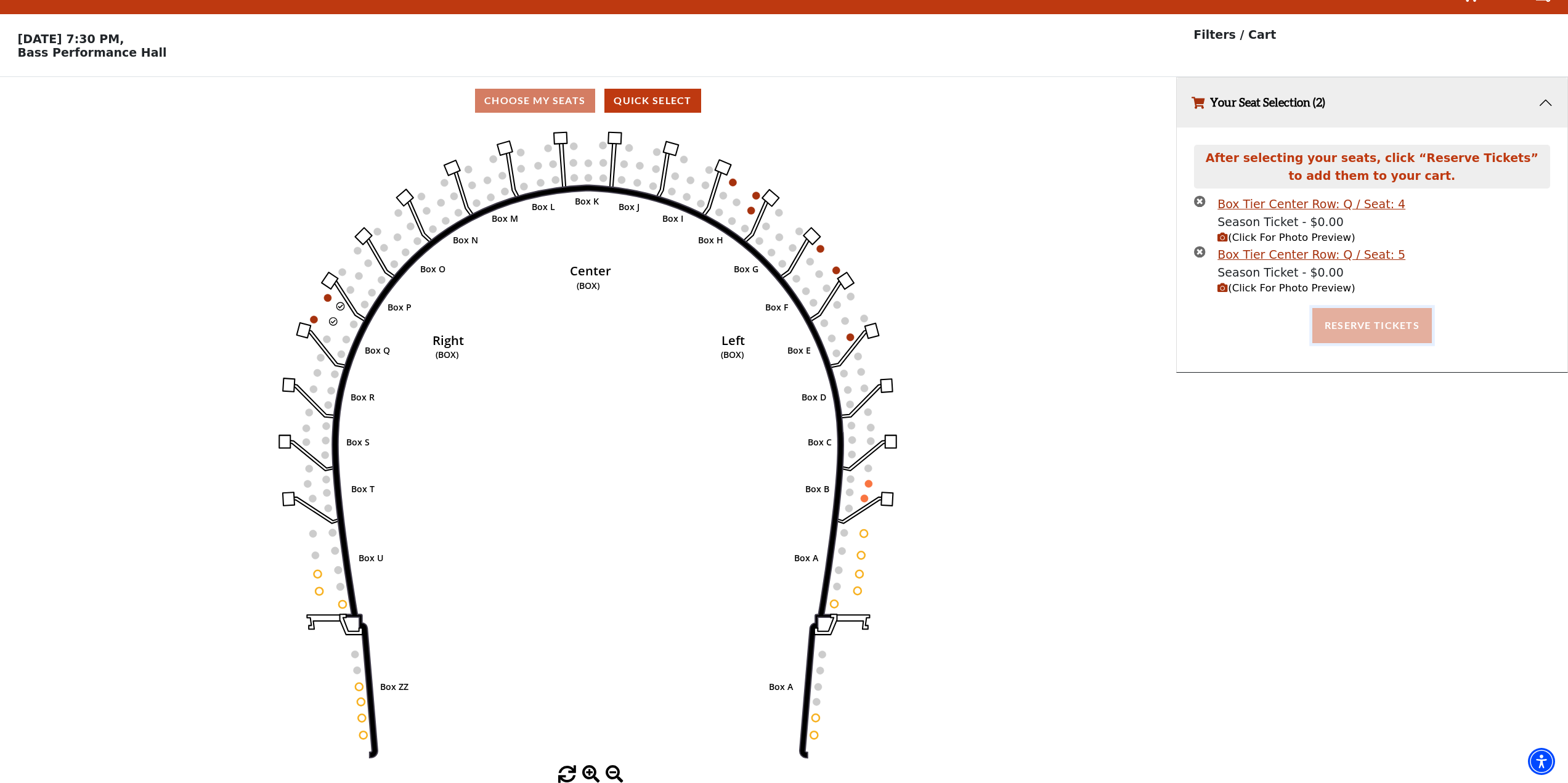
click at [1356, 326] on button "Reserve Tickets" at bounding box center [1372, 325] width 120 height 34
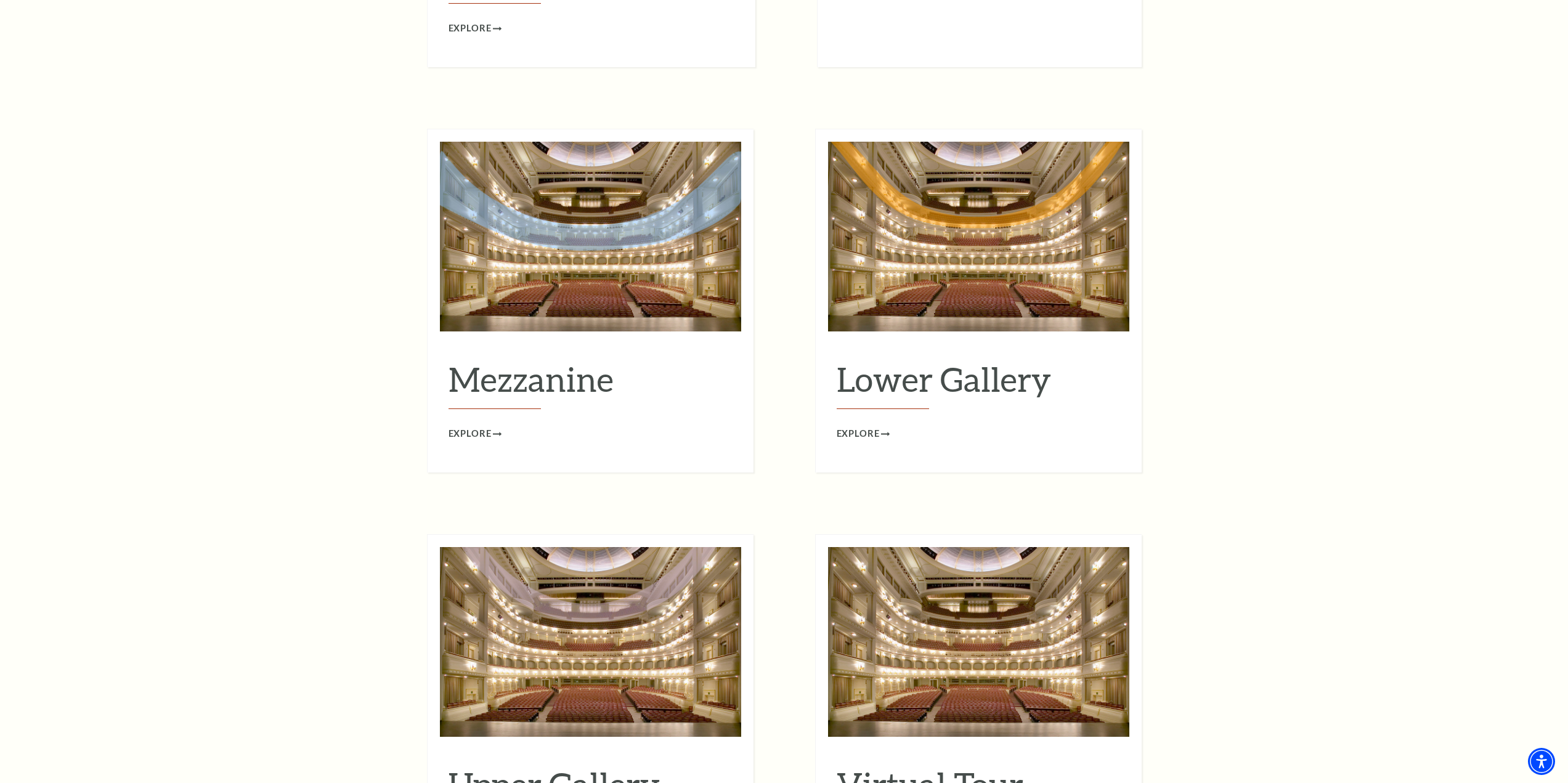
scroll to position [1602, 0]
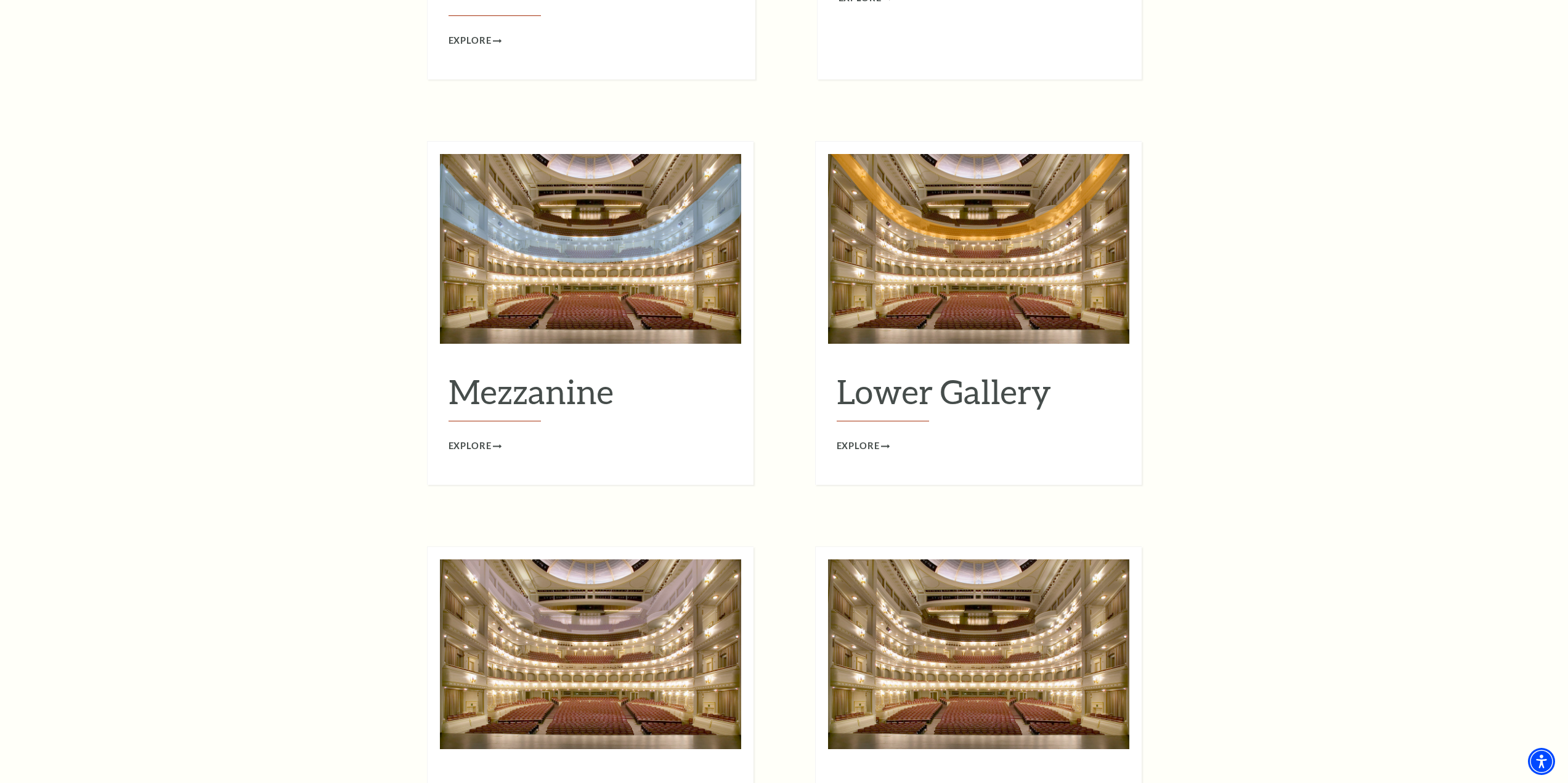
click at [972, 285] on img at bounding box center [979, 249] width 301 height 190
click at [923, 377] on h2 "Lower Gallery" at bounding box center [979, 397] width 284 height 50
click at [870, 439] on span "Explore" at bounding box center [858, 446] width 43 height 16
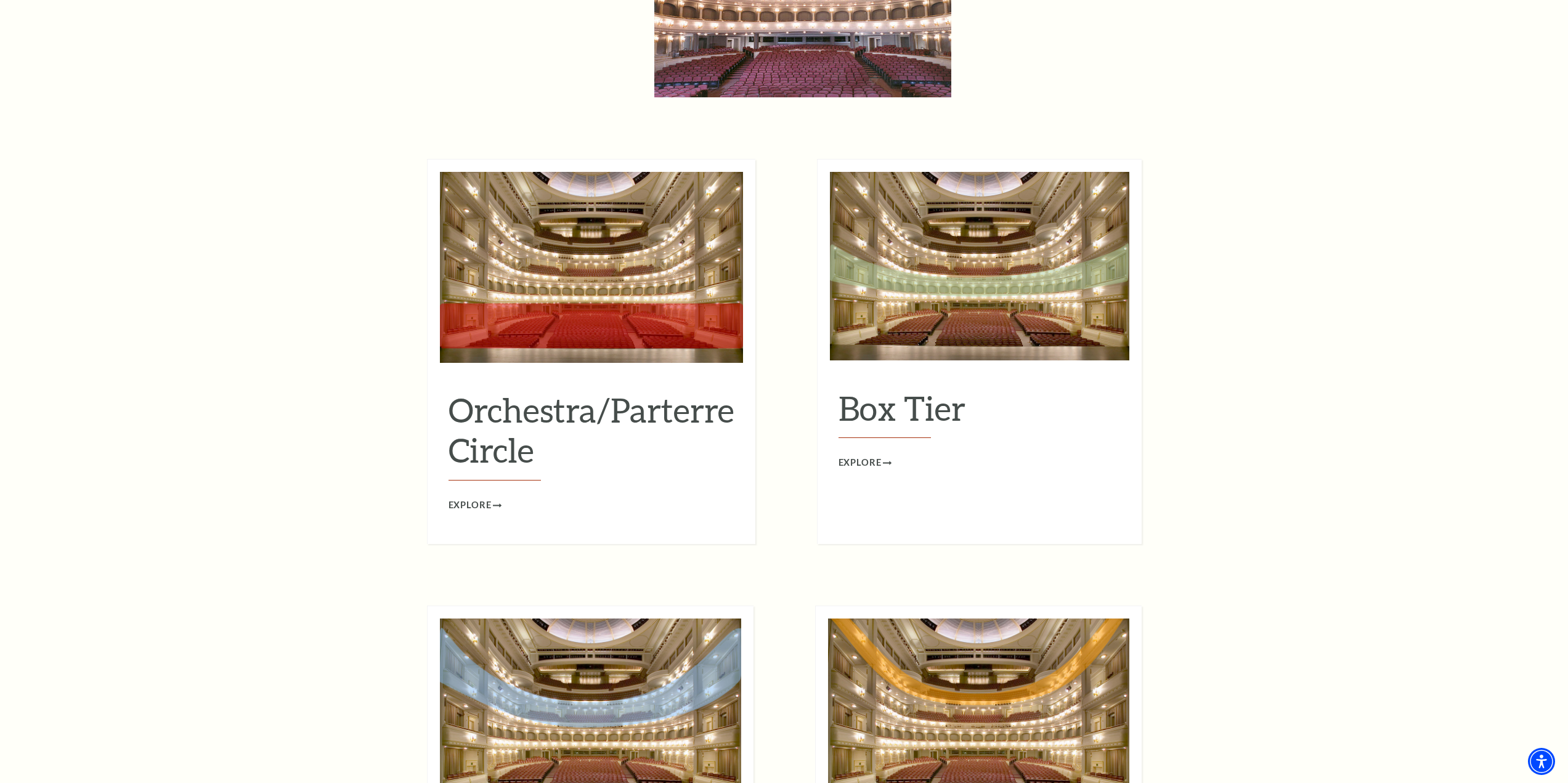
scroll to position [1109, 0]
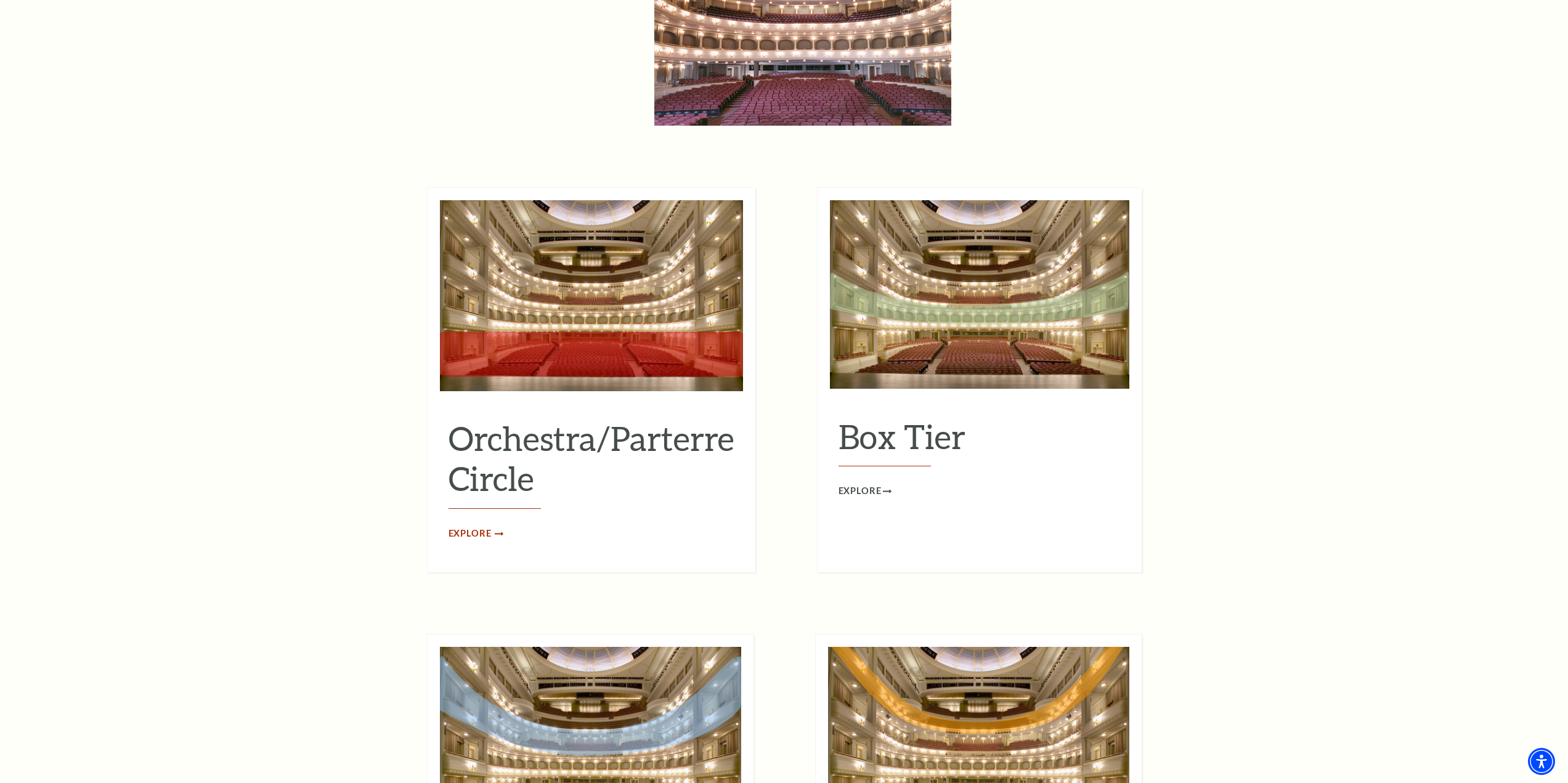
click at [478, 527] on span "Explore" at bounding box center [470, 534] width 43 height 16
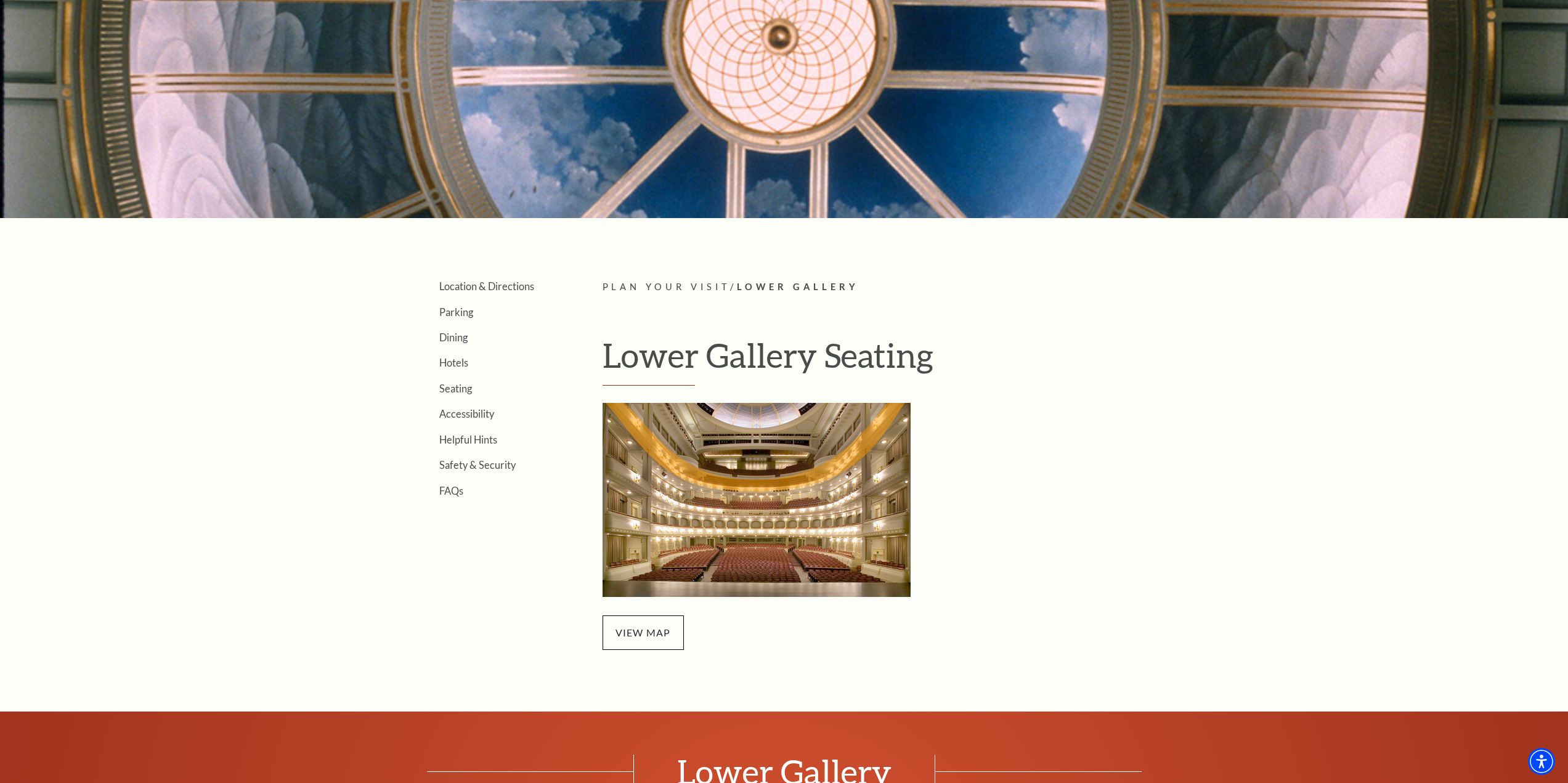
scroll to position [247, 0]
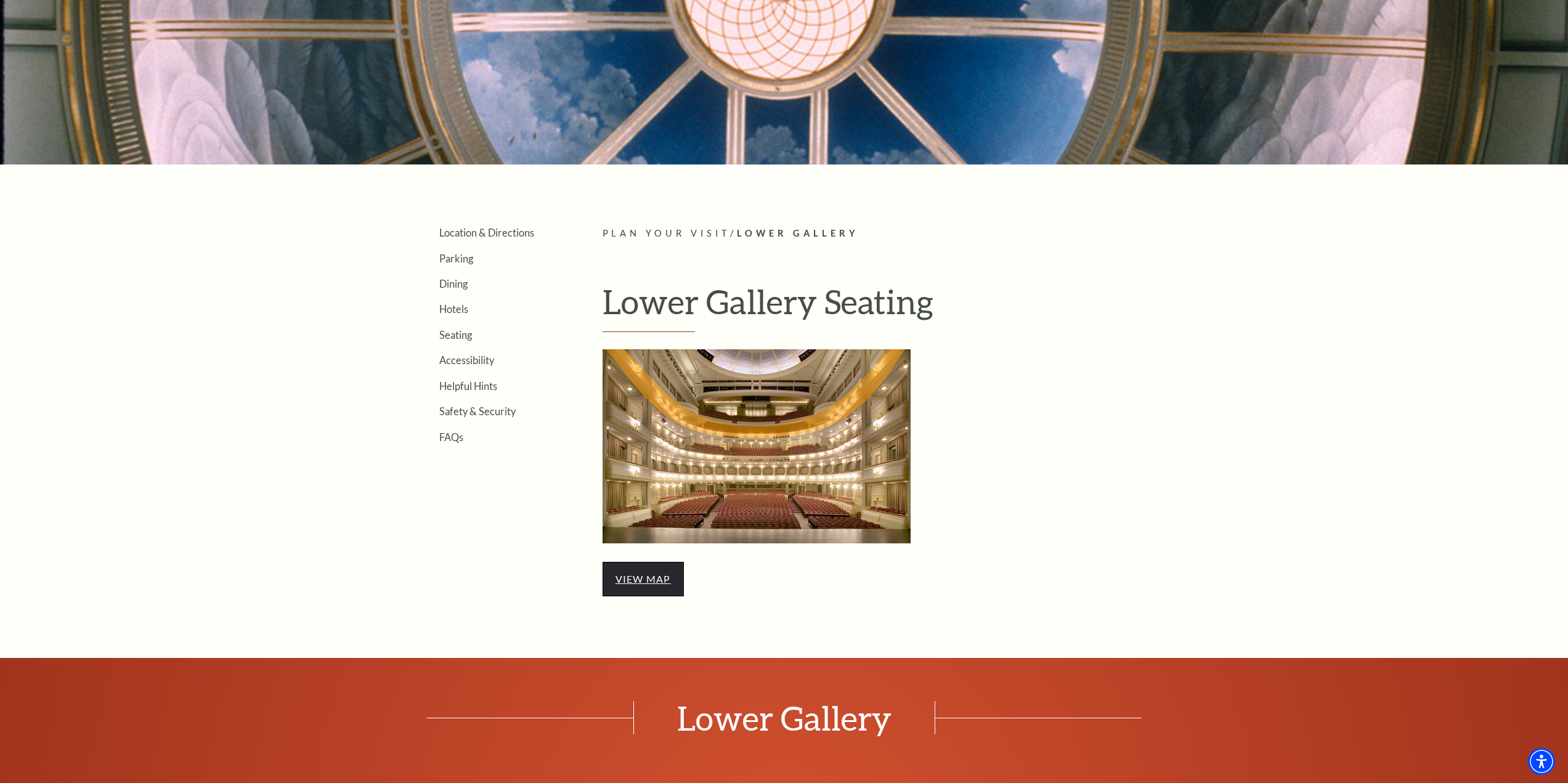
click at [656, 576] on link "view map" at bounding box center [643, 579] width 56 height 12
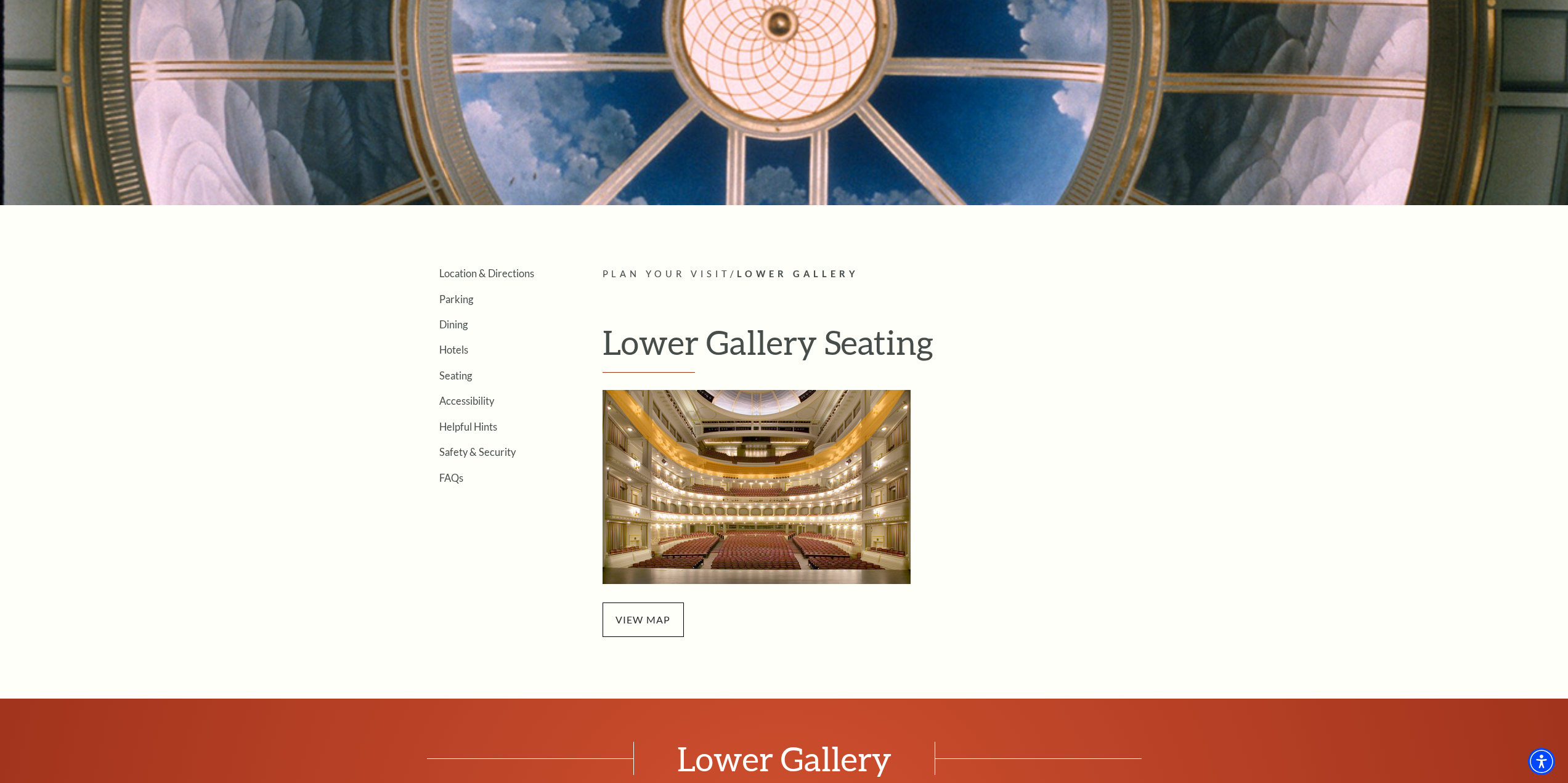
scroll to position [185, 0]
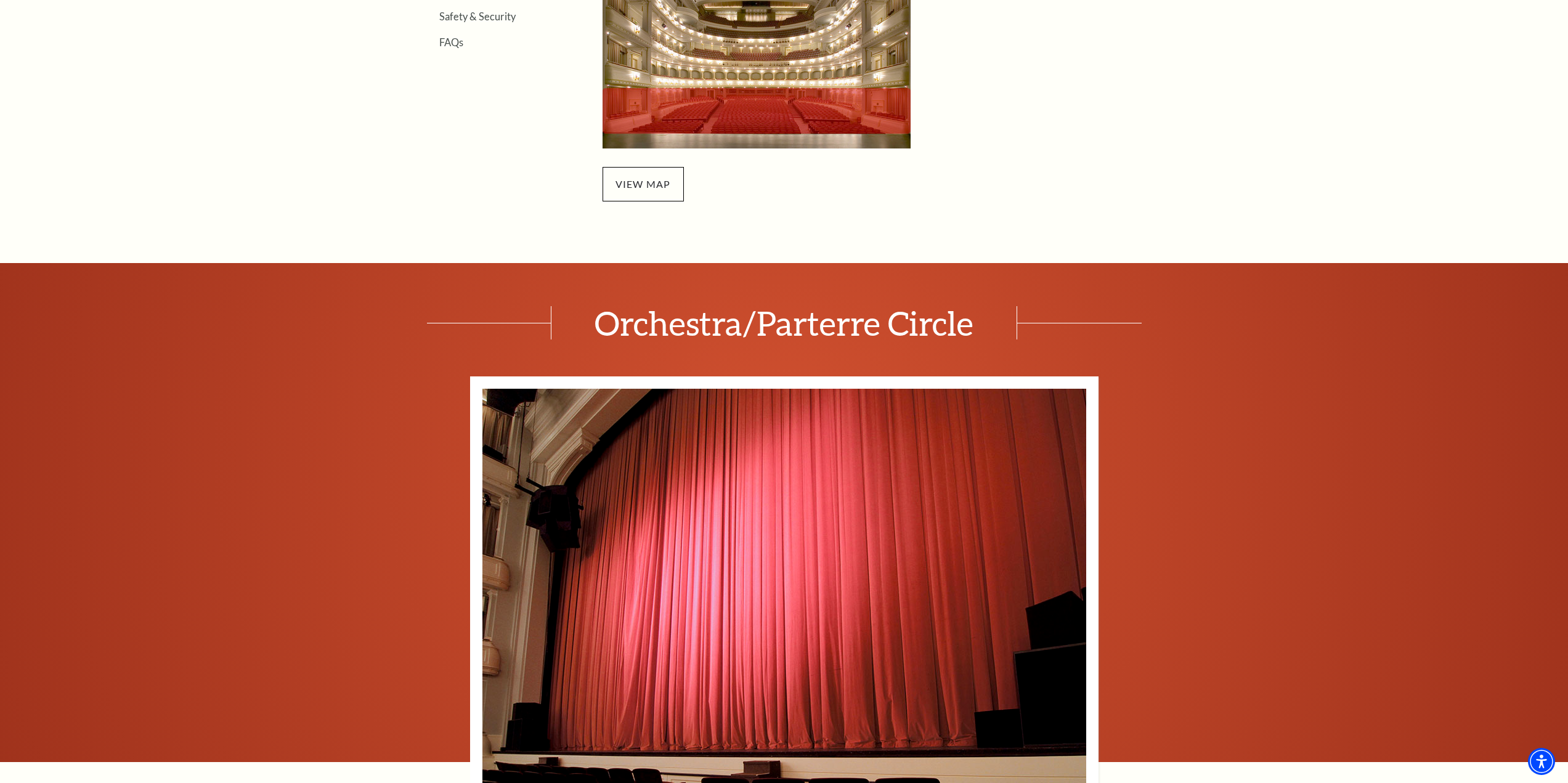
scroll to position [678, 0]
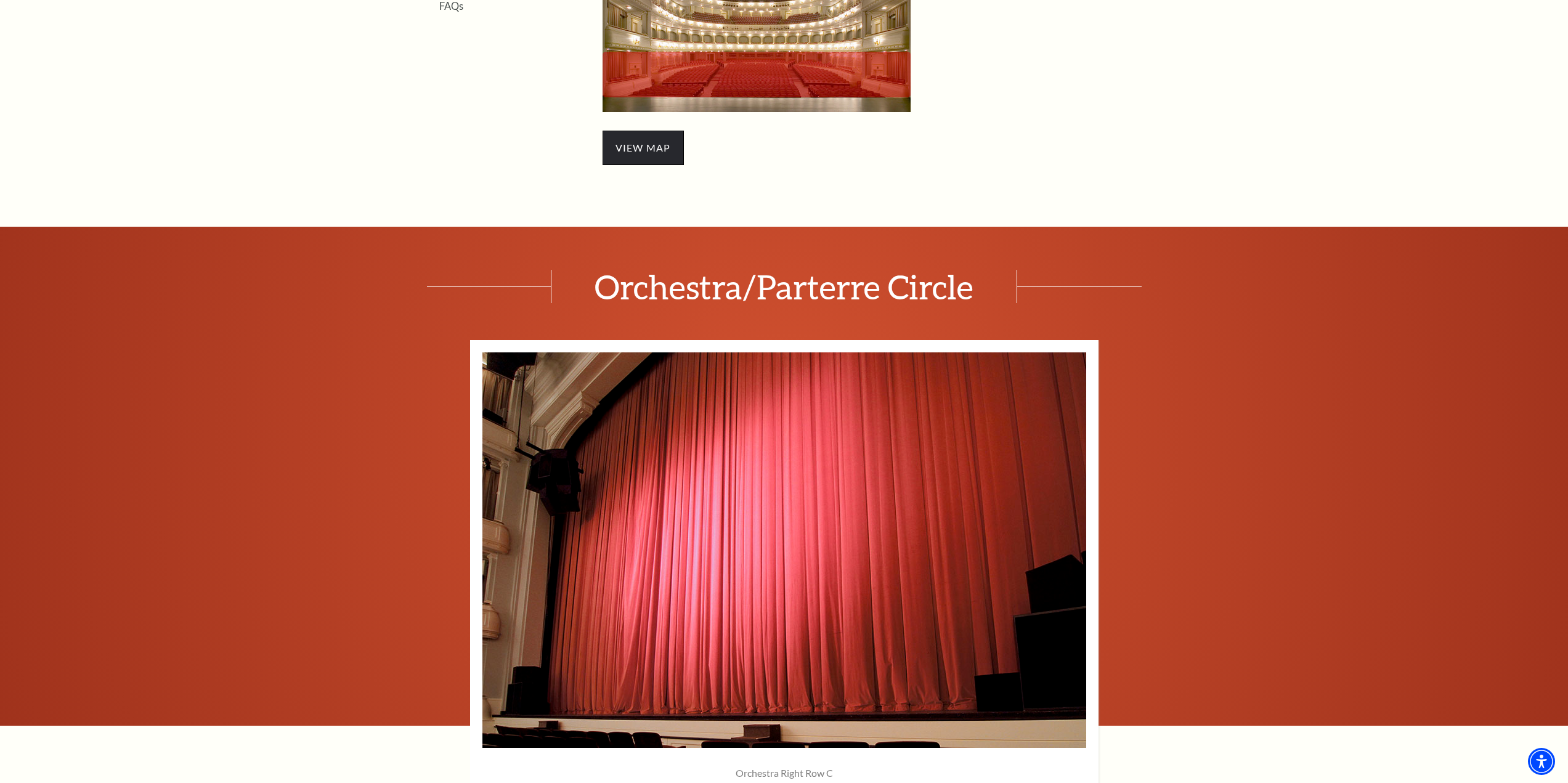
click at [650, 145] on span "view map" at bounding box center [643, 147] width 81 height 34
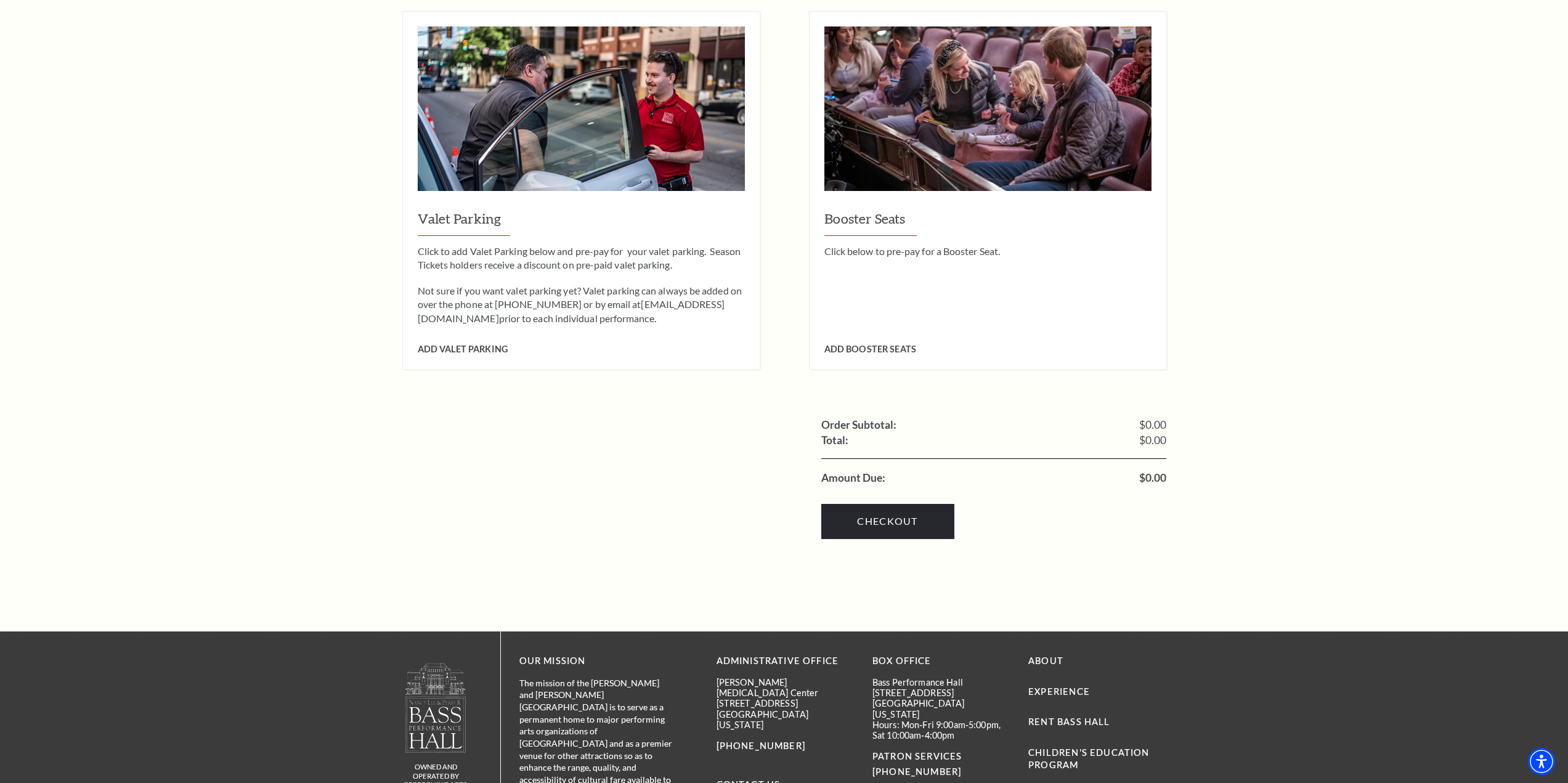
scroll to position [1081, 0]
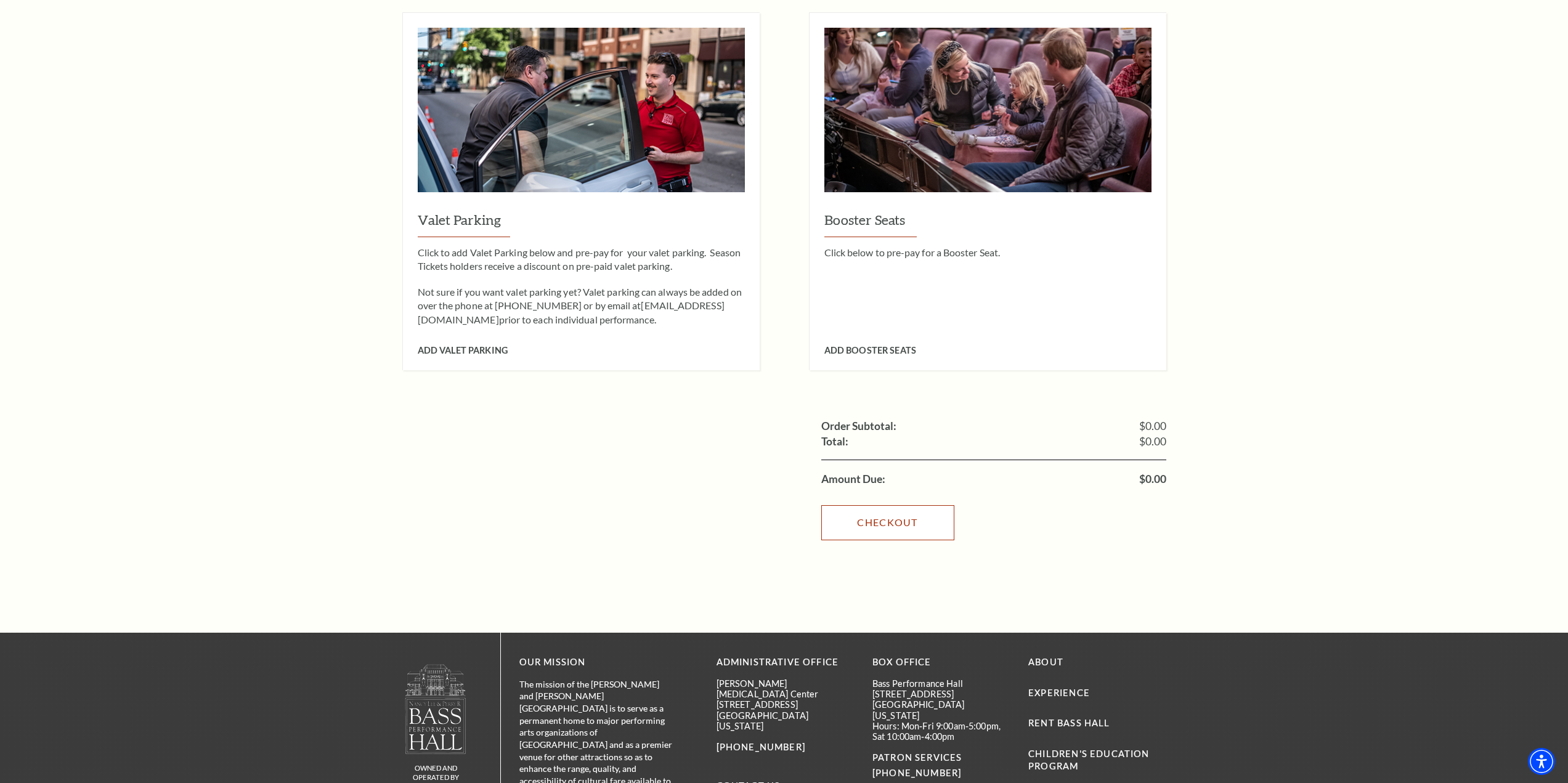
drag, startPoint x: 894, startPoint y: 504, endPoint x: 901, endPoint y: 506, distance: 7.3
click at [894, 505] on link "Checkout" at bounding box center [888, 522] width 133 height 34
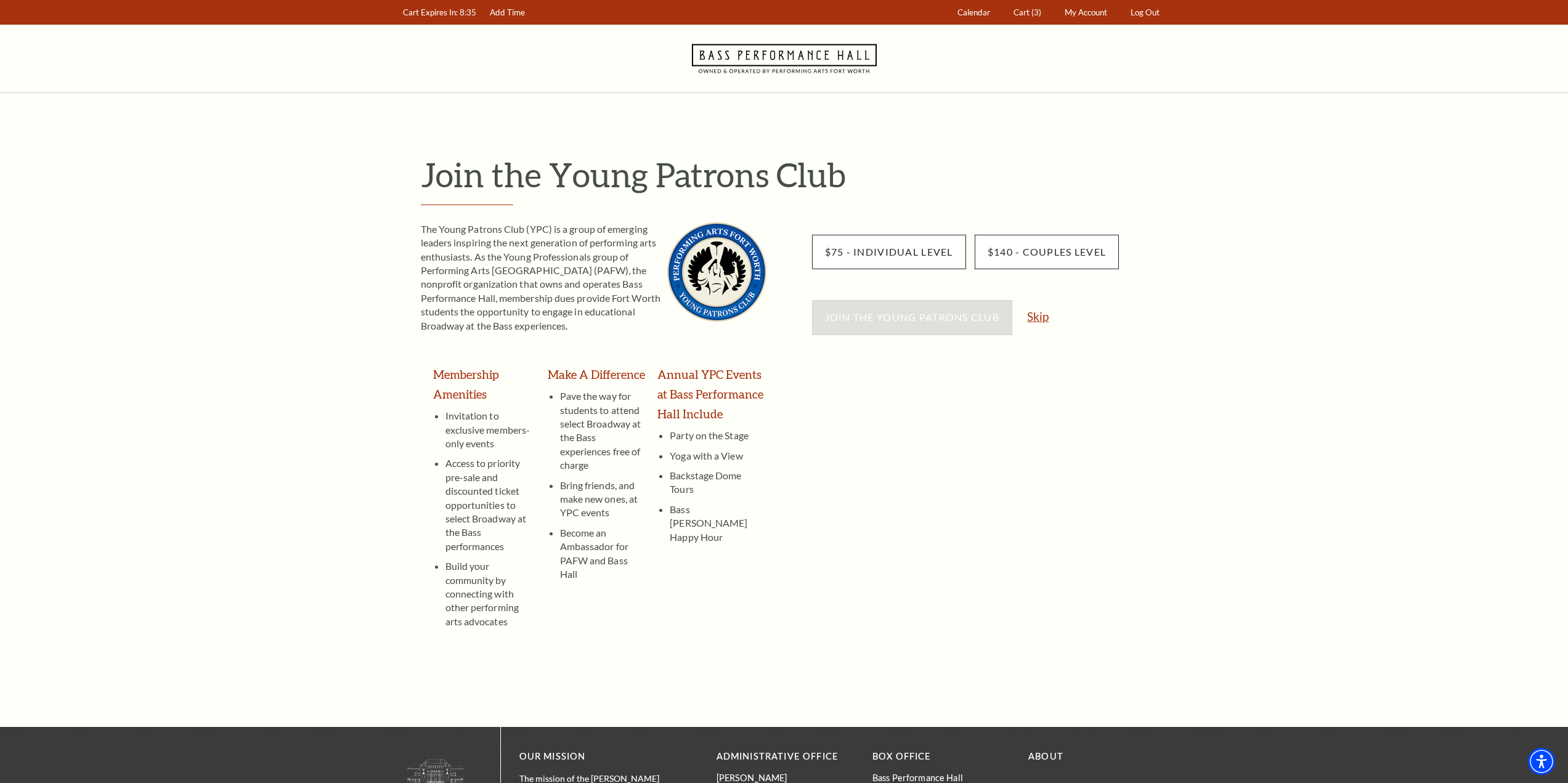
click at [1034, 317] on link "Skip" at bounding box center [1038, 317] width 21 height 12
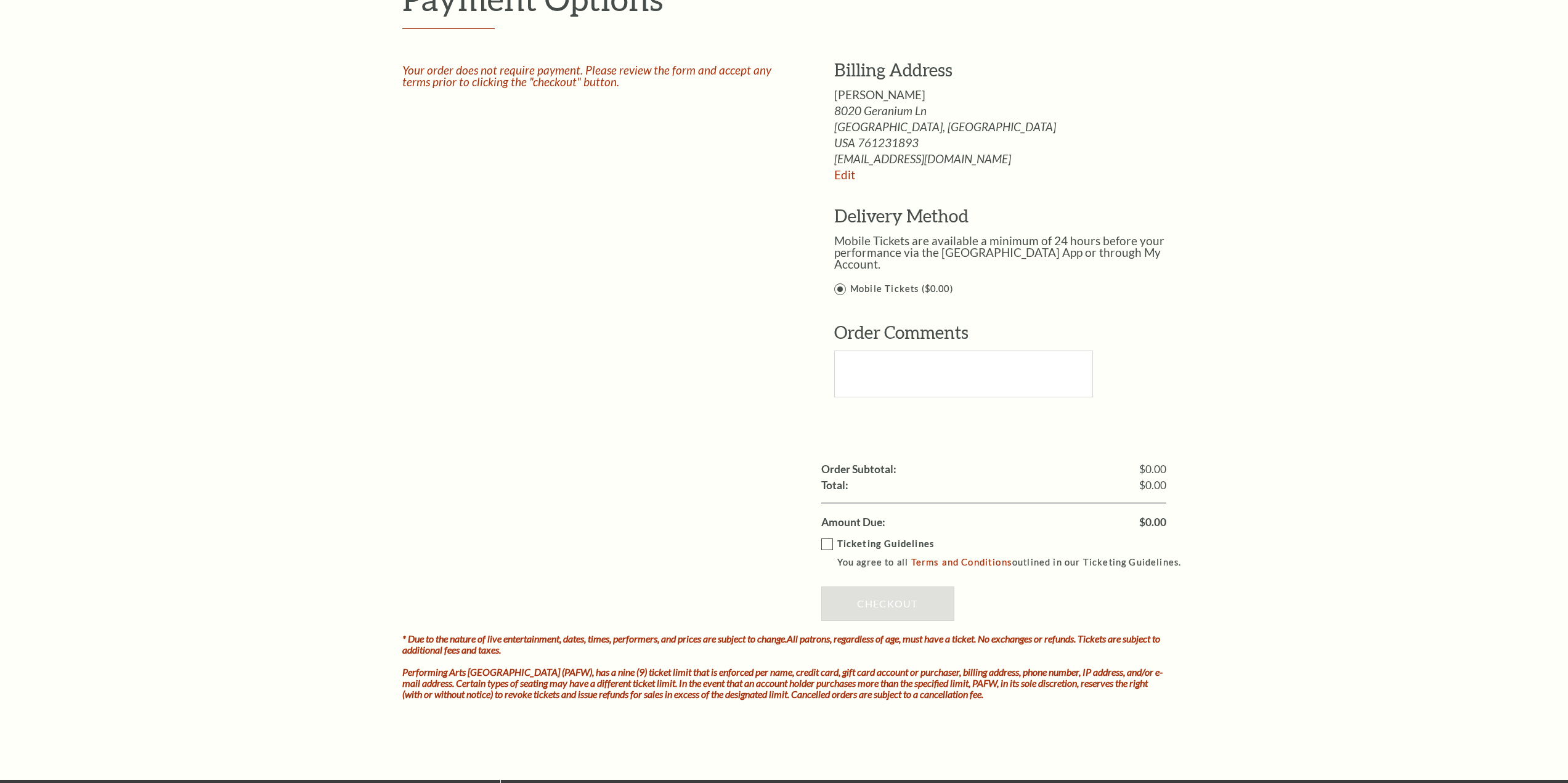
scroll to position [862, 0]
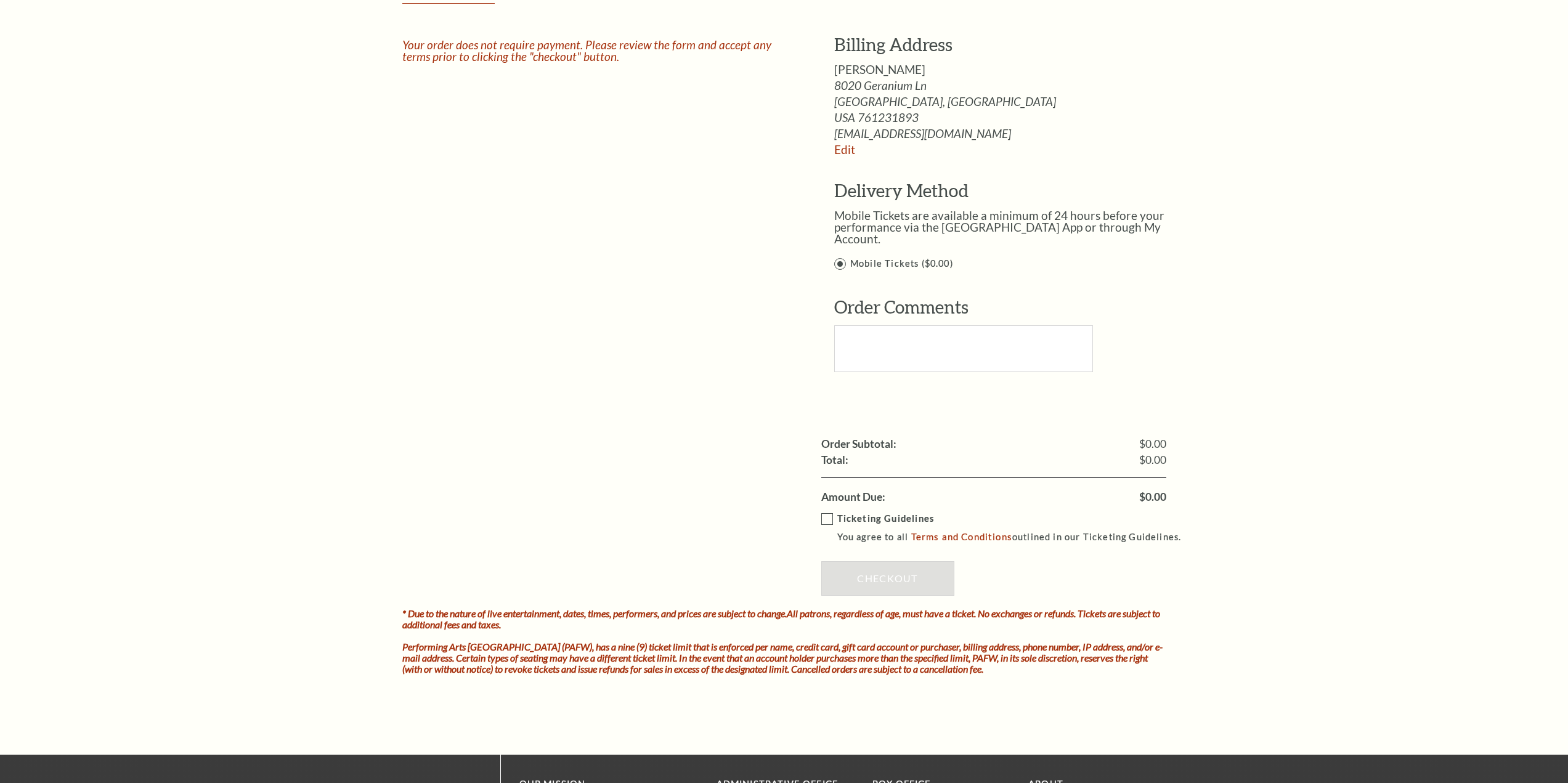
click at [825, 512] on label "Ticketing Guidelines You agree to all Terms and Conditions outlined in our Tick…" at bounding box center [1007, 528] width 371 height 34
click at [0, 0] on input "Ticketing Guidelines You agree to all Terms and Conditions outlined in our Tick…" at bounding box center [0, 0] width 0 height 0
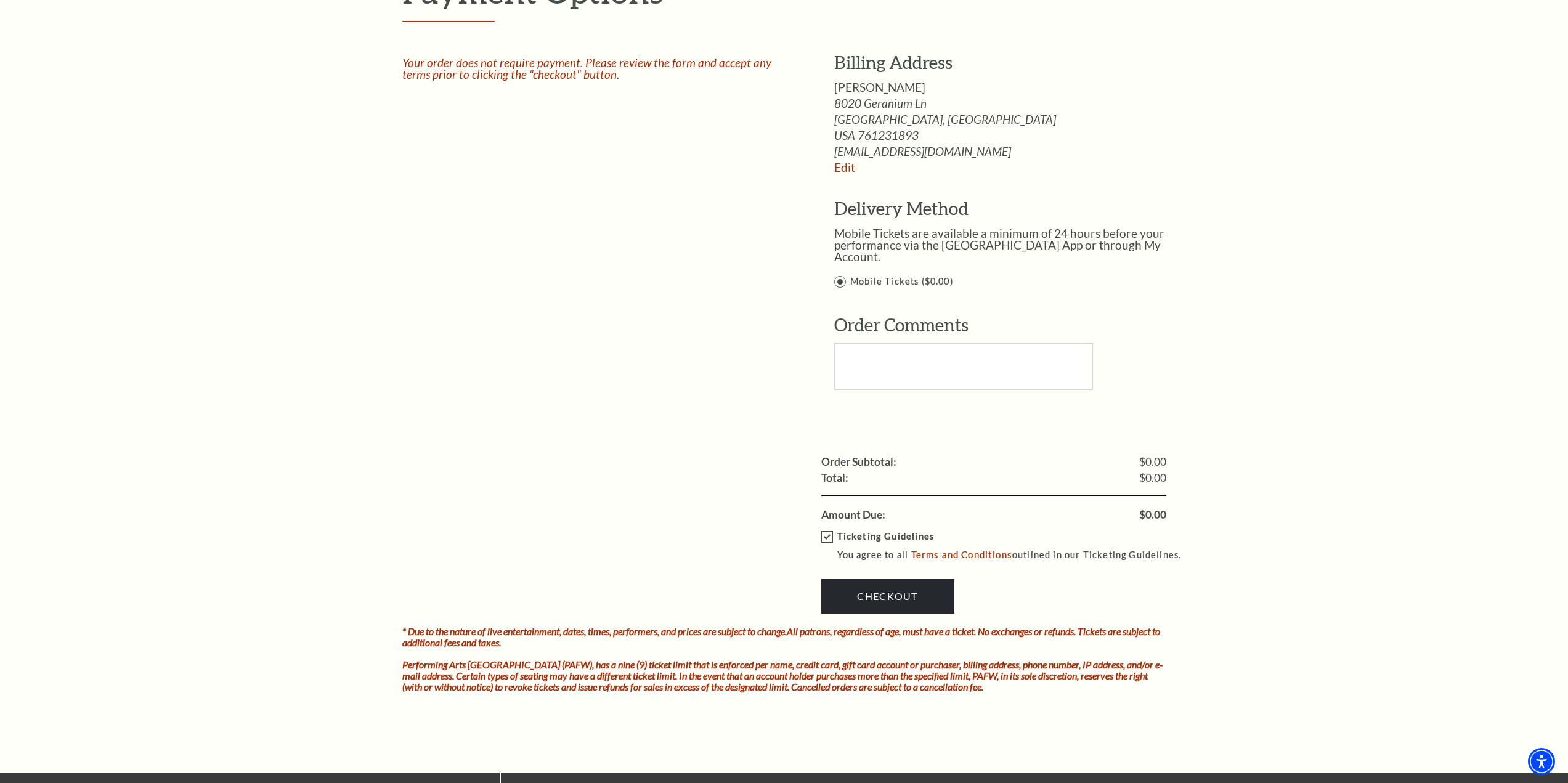
scroll to position [924, 0]
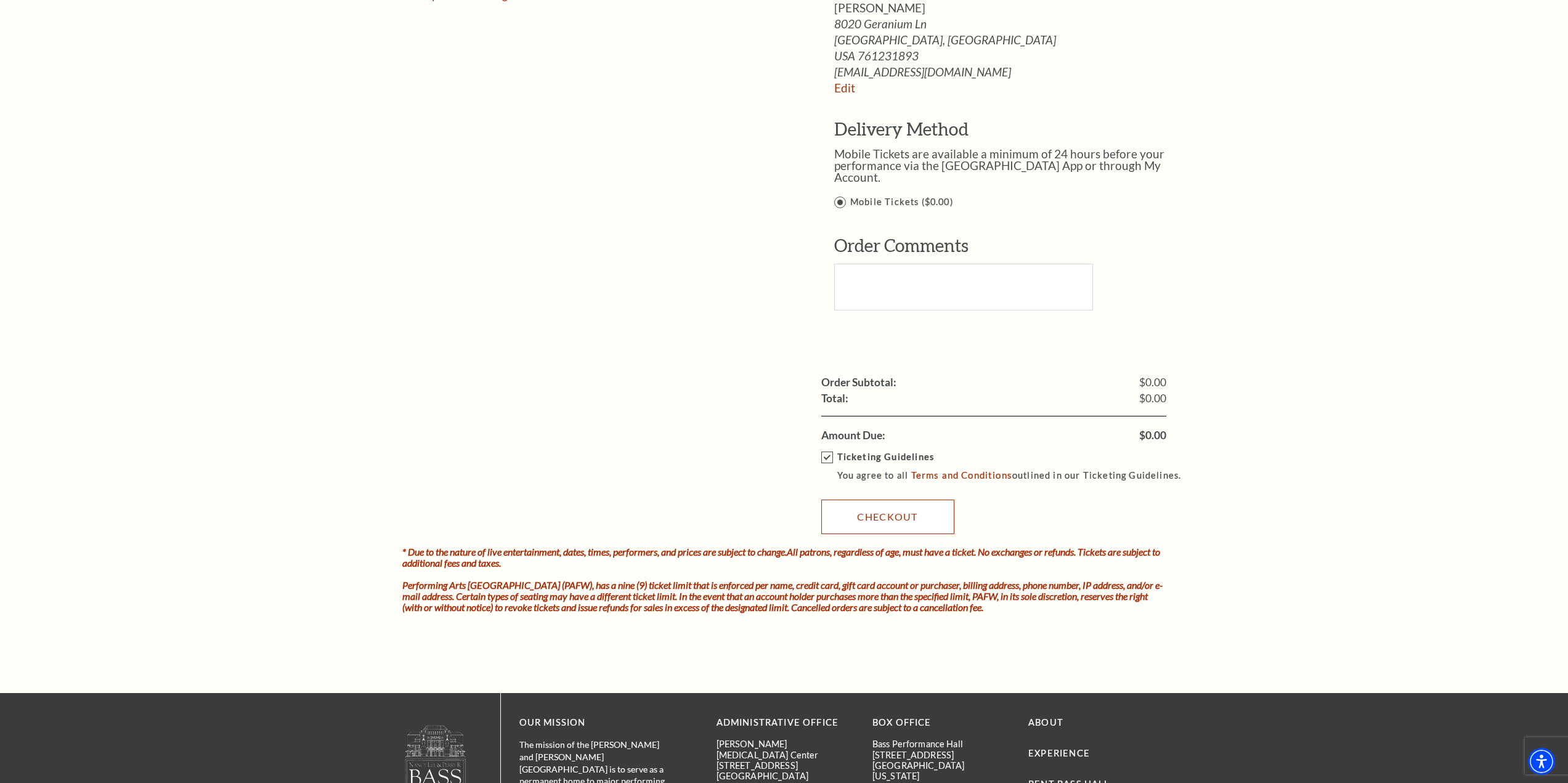
click at [871, 505] on link "Checkout" at bounding box center [888, 517] width 133 height 34
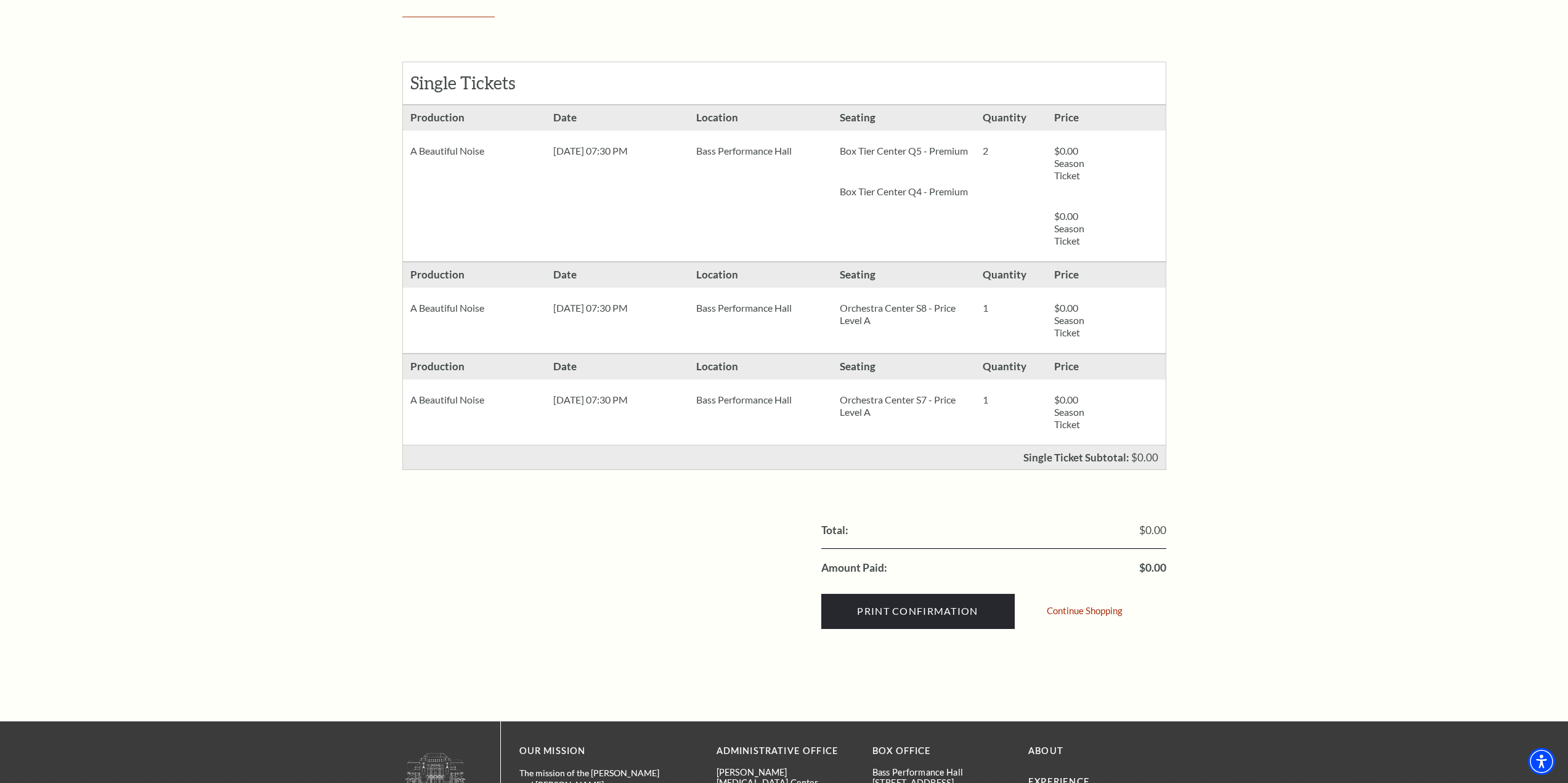
scroll to position [308, 0]
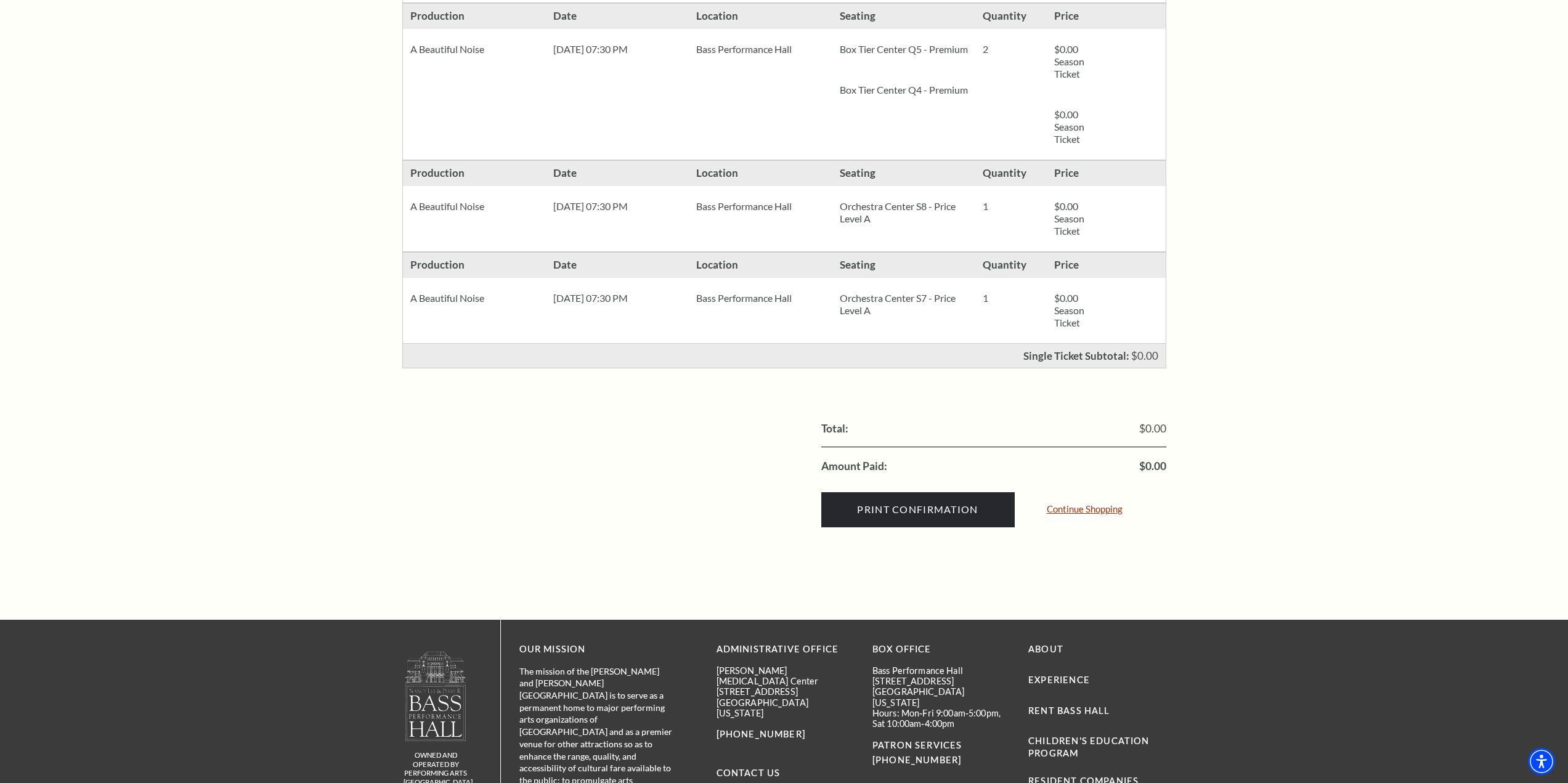
click at [1083, 509] on link "Continue Shopping" at bounding box center [1085, 509] width 76 height 9
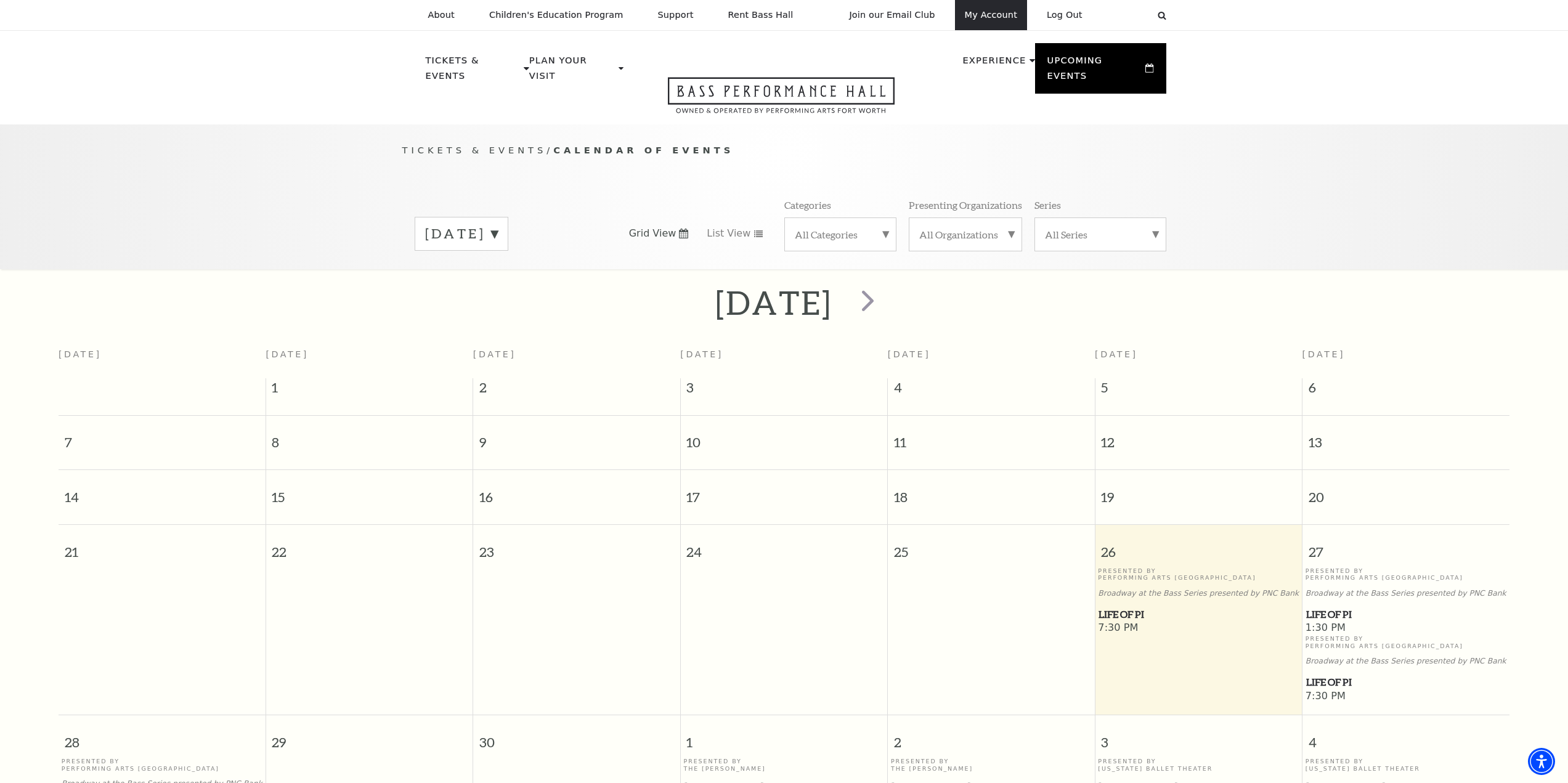
click at [988, 14] on link "My Account" at bounding box center [991, 15] width 72 height 30
